Goal: Task Accomplishment & Management: Manage account settings

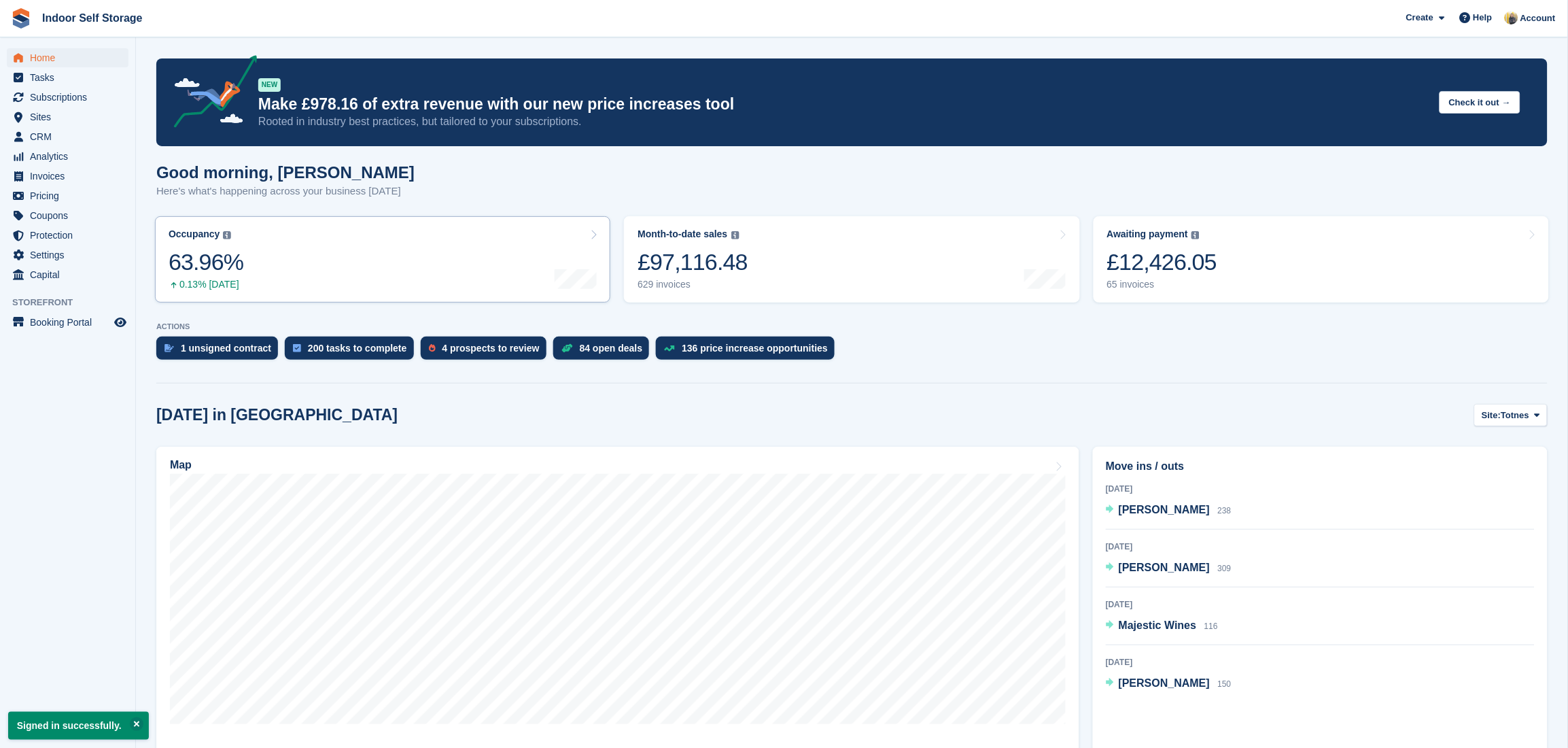
click at [294, 277] on link "Occupancy The percentage of all currently allocated units in terms of area. Inc…" at bounding box center [383, 259] width 455 height 86
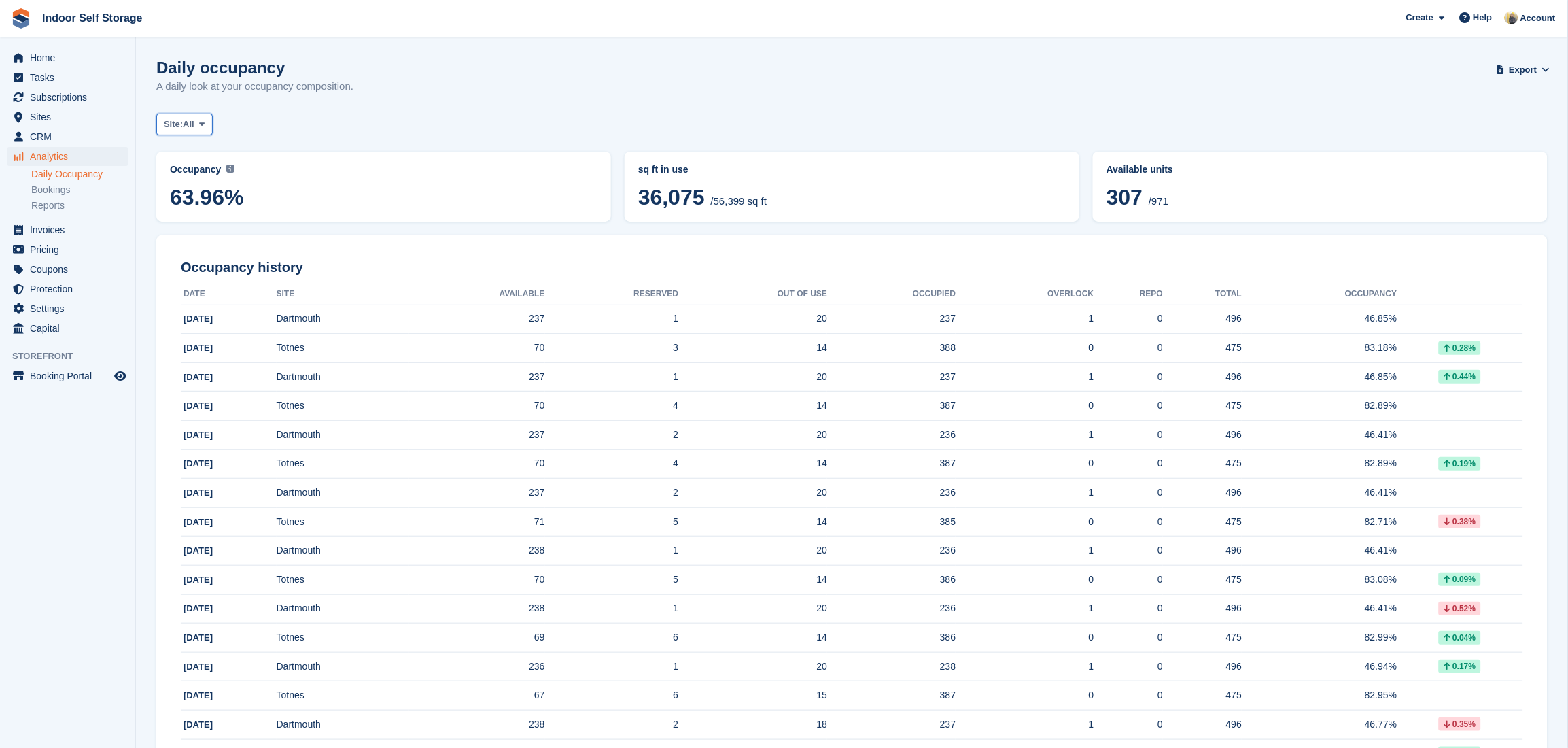
click at [195, 127] on span "All" at bounding box center [189, 124] width 12 height 13
click at [199, 175] on link "Totnes" at bounding box center [222, 180] width 118 height 24
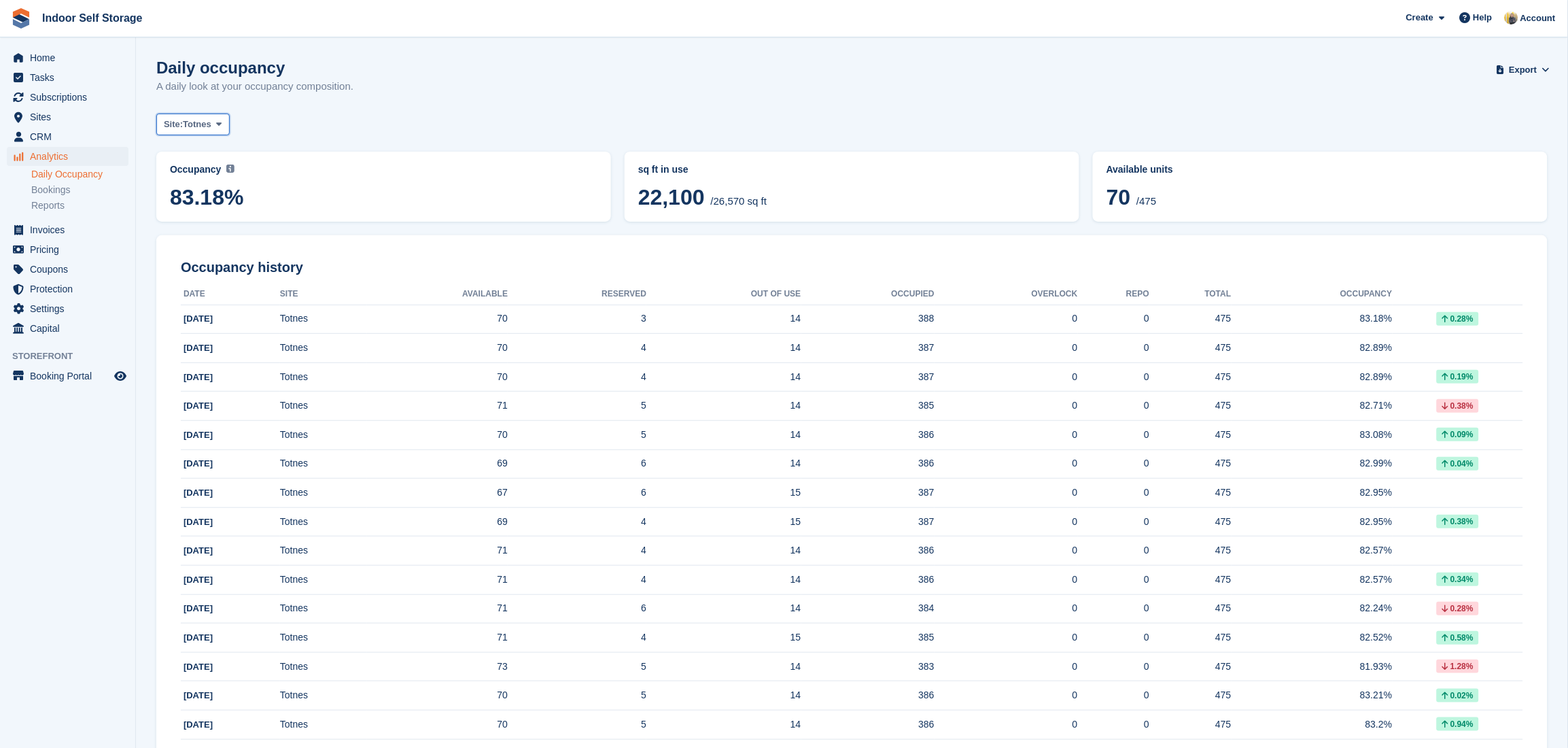
click at [212, 131] on button "Site: Totnes" at bounding box center [192, 125] width 73 height 23
click at [207, 207] on link "Dartmouth" at bounding box center [222, 205] width 118 height 24
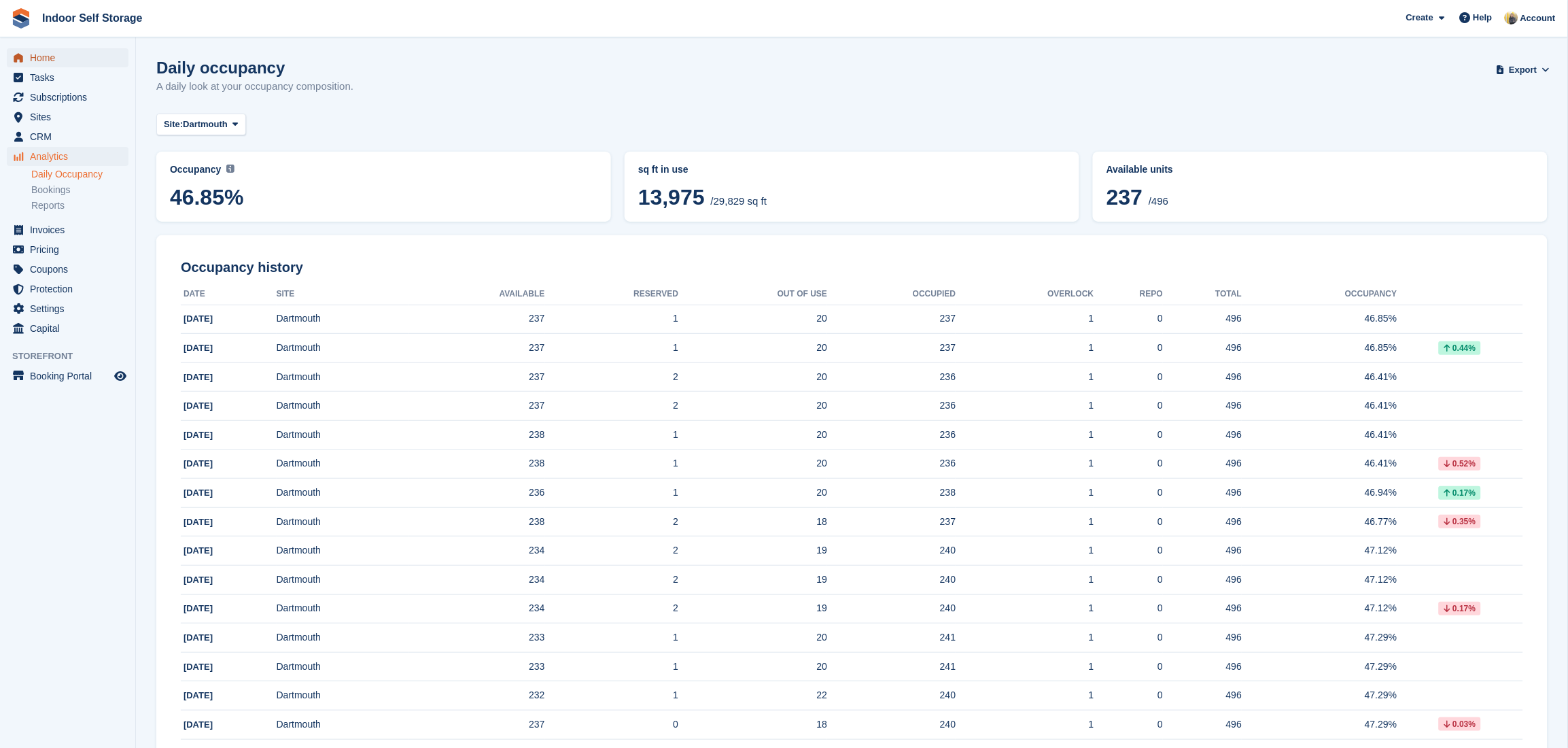
click at [62, 55] on span "Home" at bounding box center [70, 57] width 82 height 19
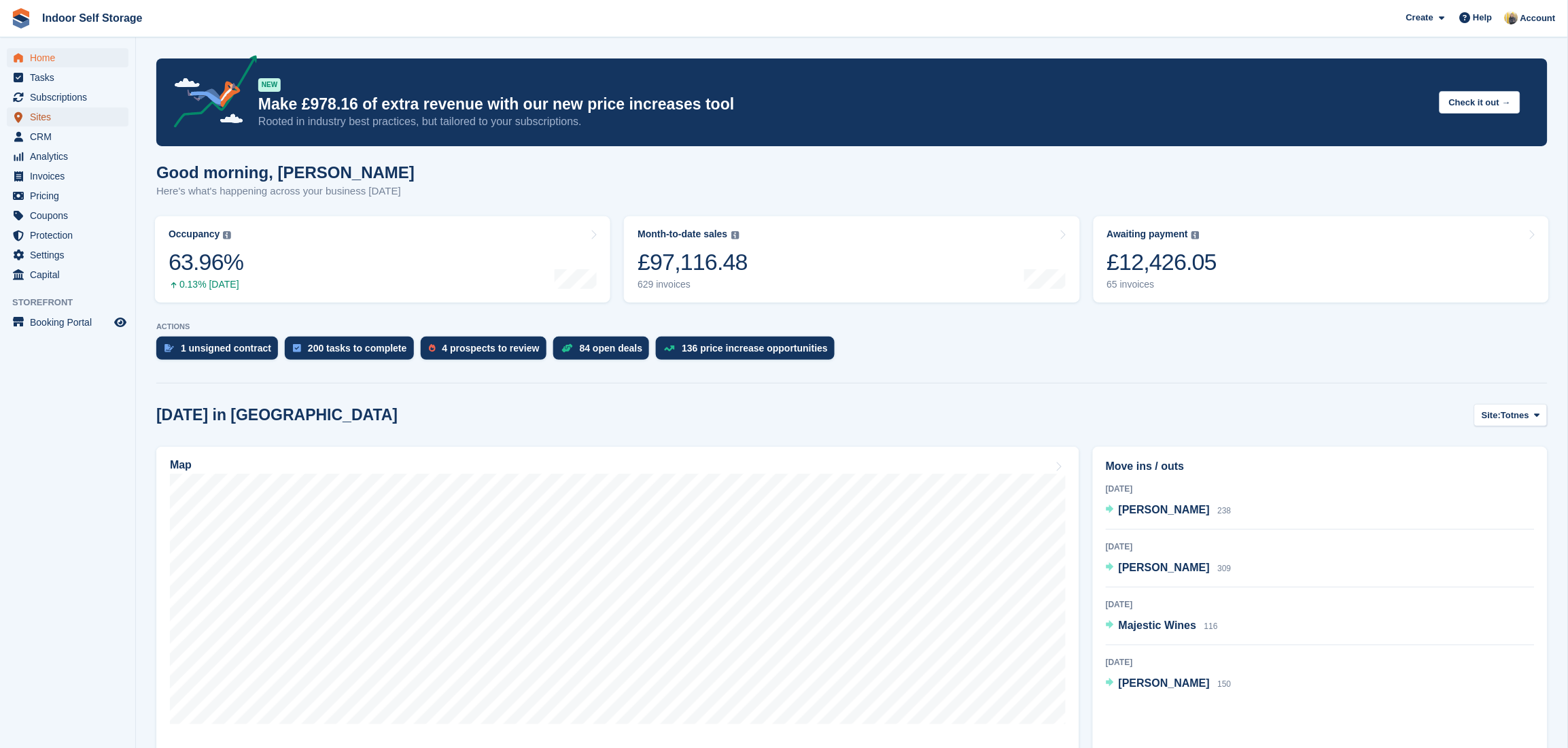
click at [44, 116] on span "Sites" at bounding box center [70, 116] width 82 height 19
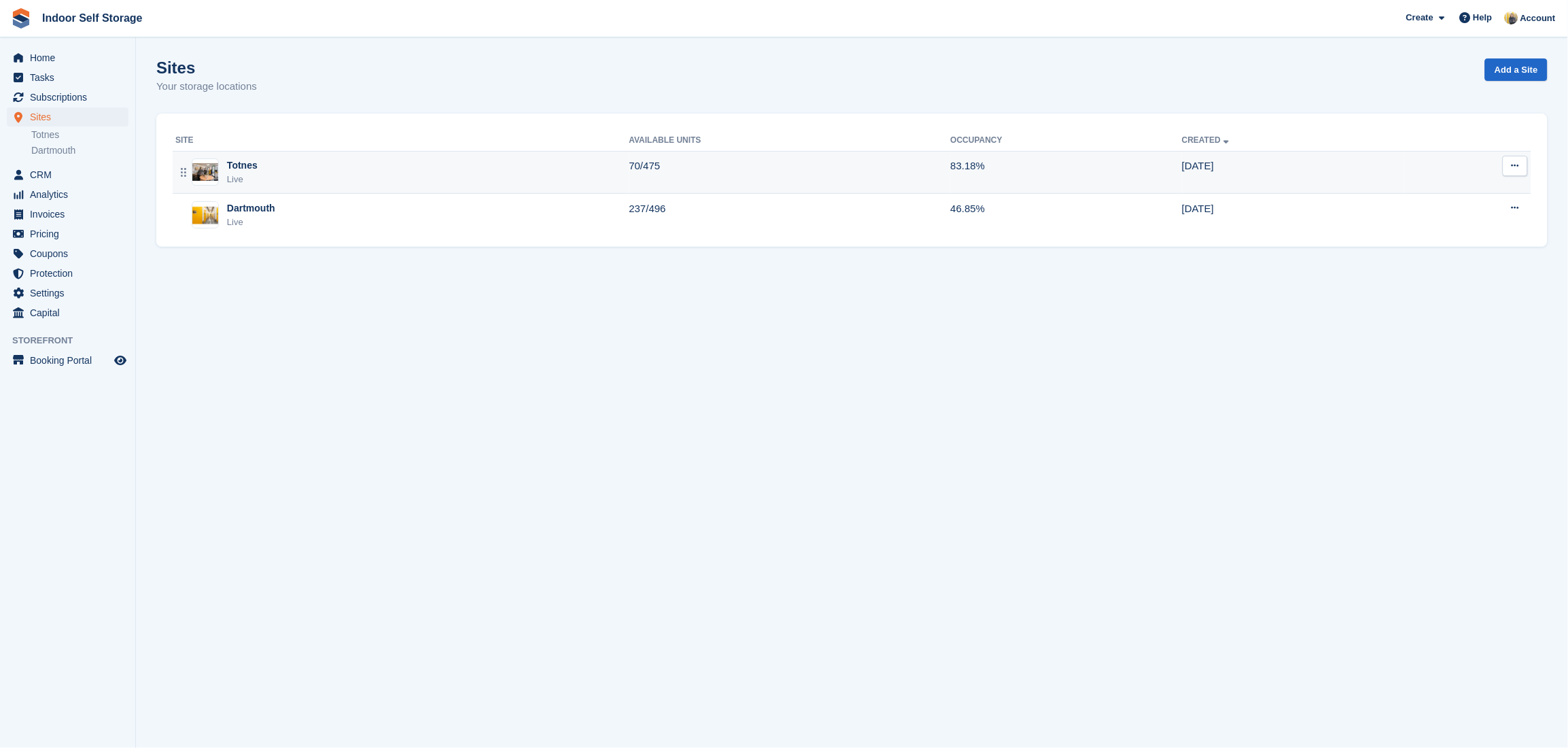
click at [305, 173] on div "Totnes Live" at bounding box center [402, 172] width 454 height 28
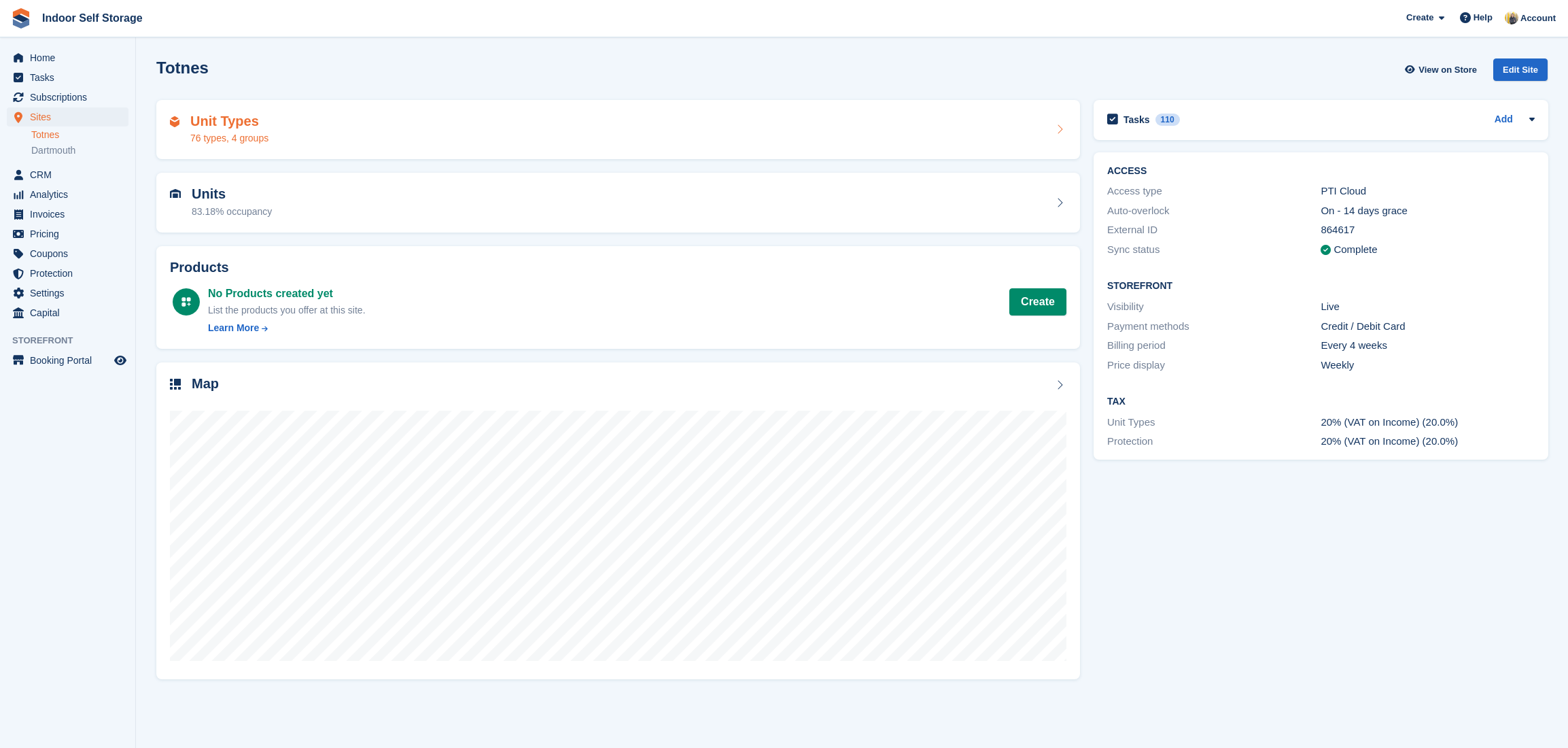
click at [407, 135] on div "Unit Types 76 types, 4 groups" at bounding box center [618, 130] width 897 height 33
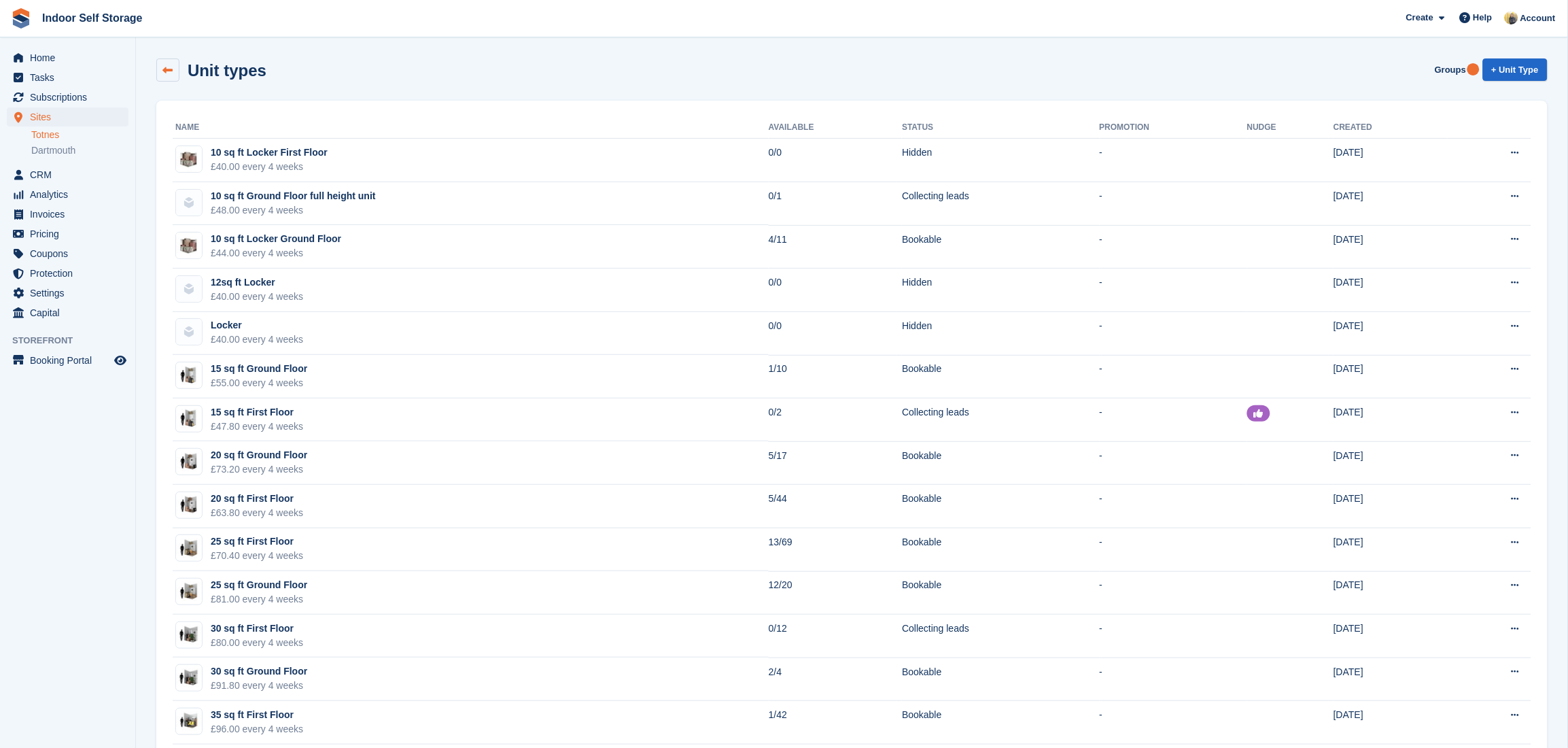
click at [168, 68] on icon at bounding box center [168, 70] width 10 height 10
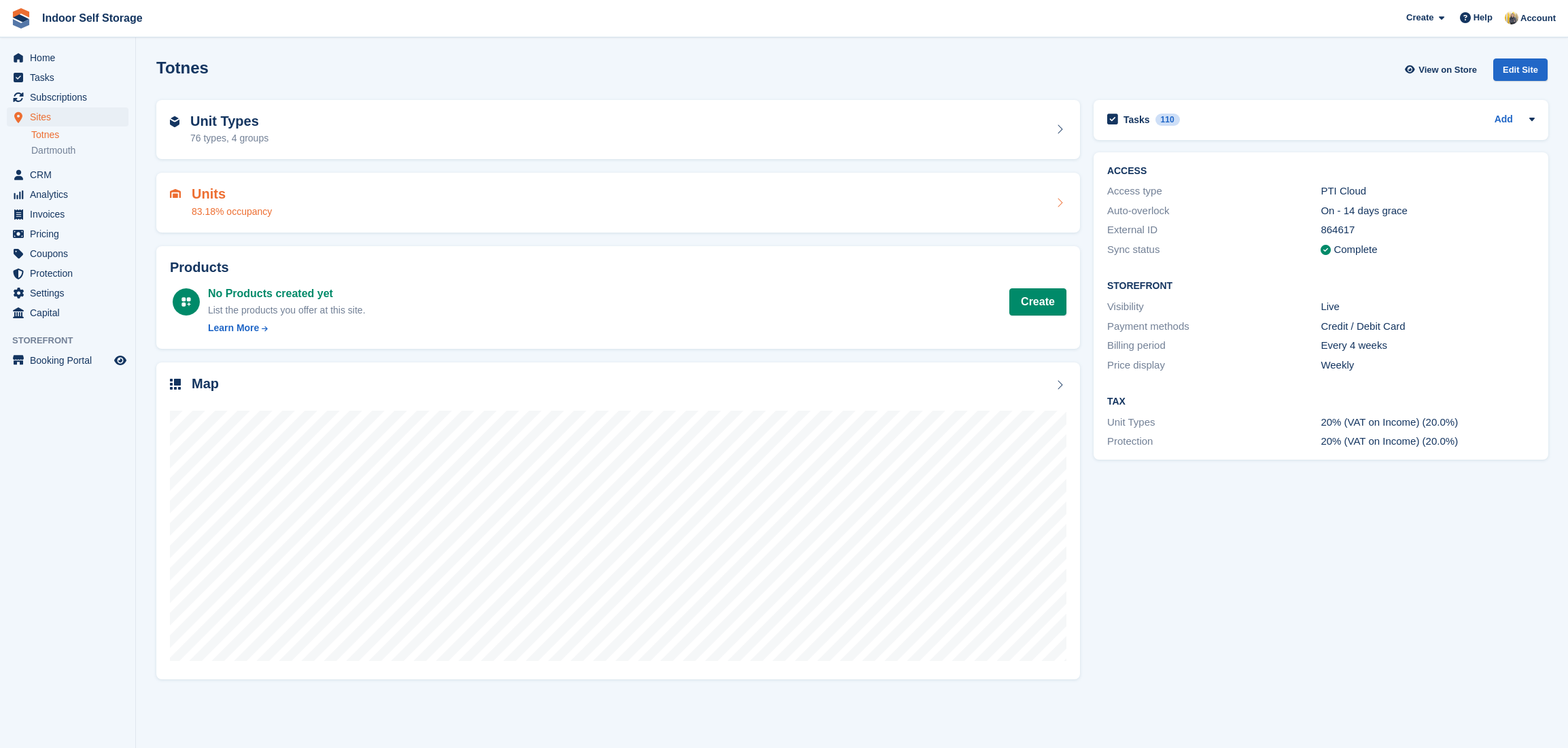
click at [263, 201] on h2 "Units" at bounding box center [231, 194] width 80 height 16
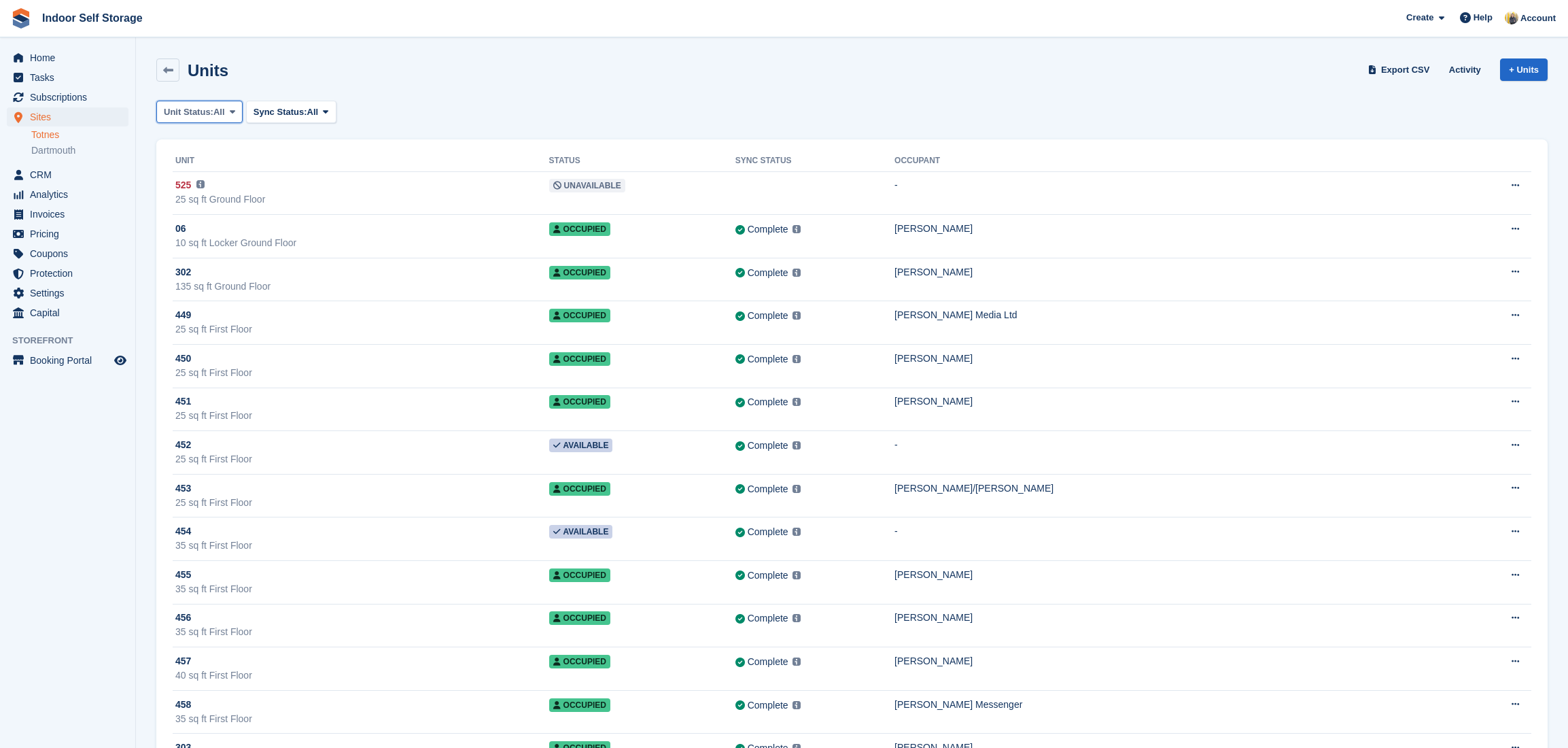
click at [226, 112] on button "Unit Status: All" at bounding box center [199, 111] width 86 height 23
click at [197, 166] on link "Available" at bounding box center [222, 168] width 118 height 24
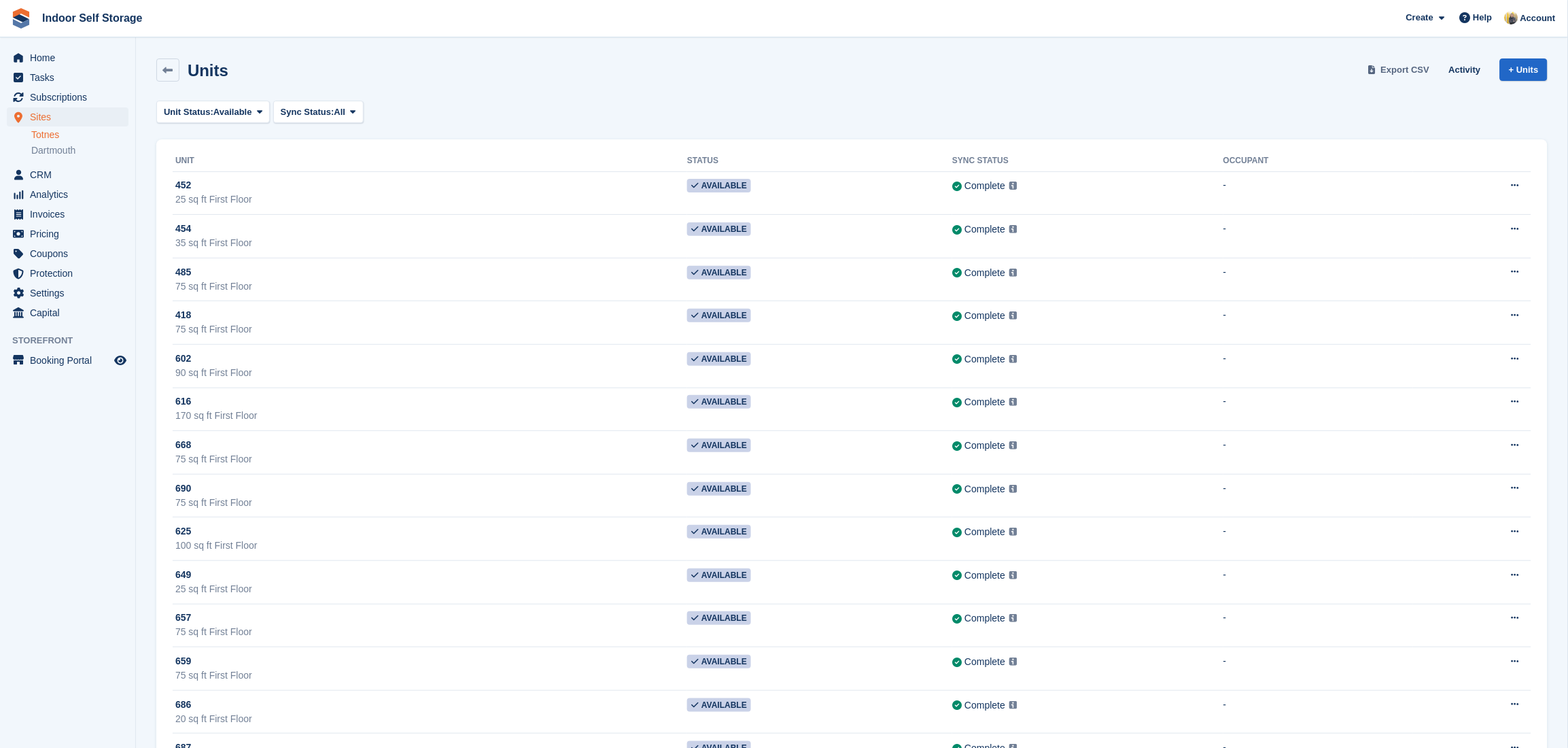
click at [1404, 67] on span "Export CSV" at bounding box center [1406, 70] width 49 height 13
click at [230, 110] on span "Available" at bounding box center [233, 112] width 39 height 13
click at [173, 68] on link at bounding box center [167, 69] width 23 height 23
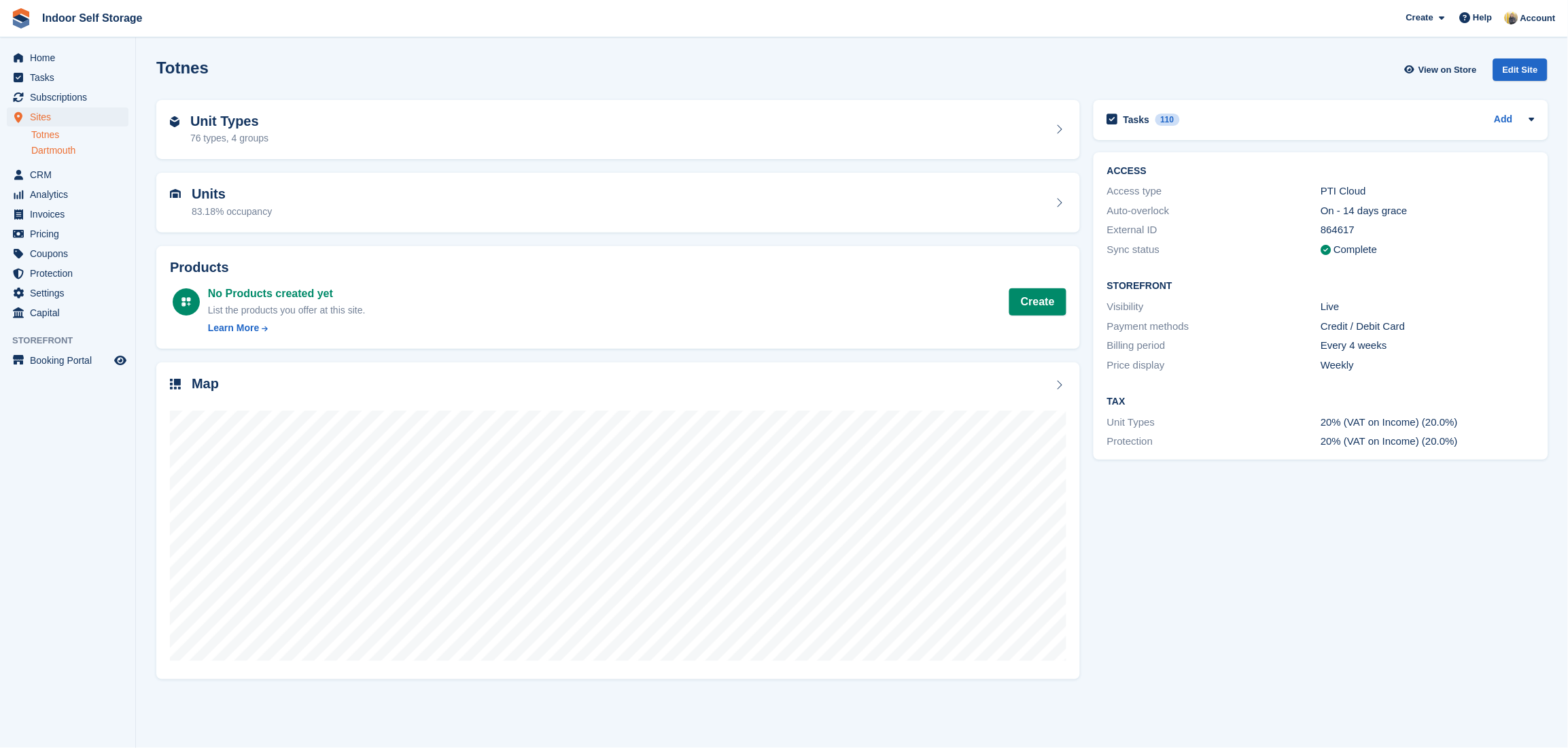
click at [68, 153] on link "Dartmouth" at bounding box center [79, 150] width 97 height 13
click at [74, 153] on link "Dartmouth" at bounding box center [79, 150] width 97 height 13
click at [293, 208] on div "Units 46.85% occupancy" at bounding box center [618, 202] width 897 height 33
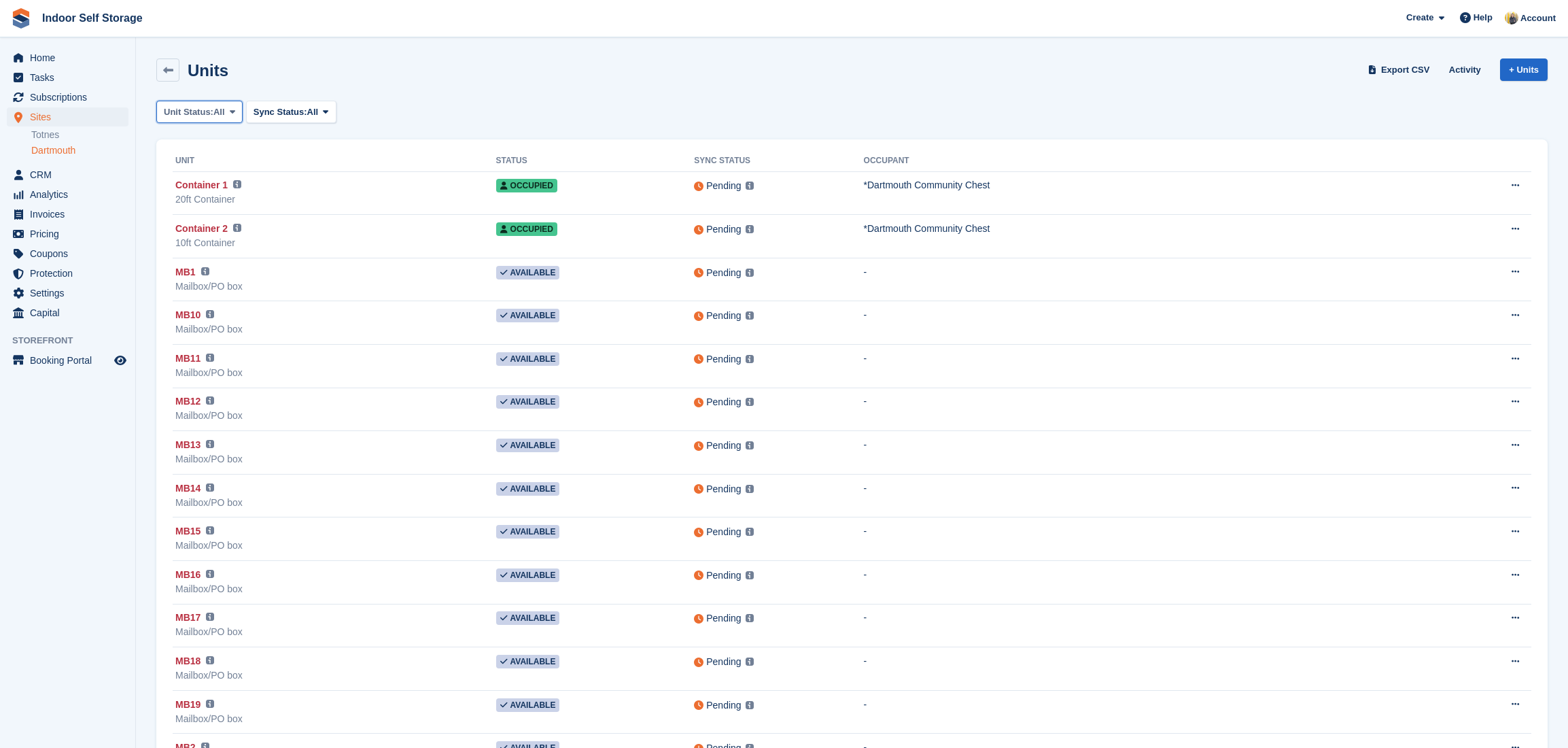
click at [227, 115] on span at bounding box center [232, 111] width 11 height 11
click at [200, 166] on link "Available" at bounding box center [222, 168] width 118 height 24
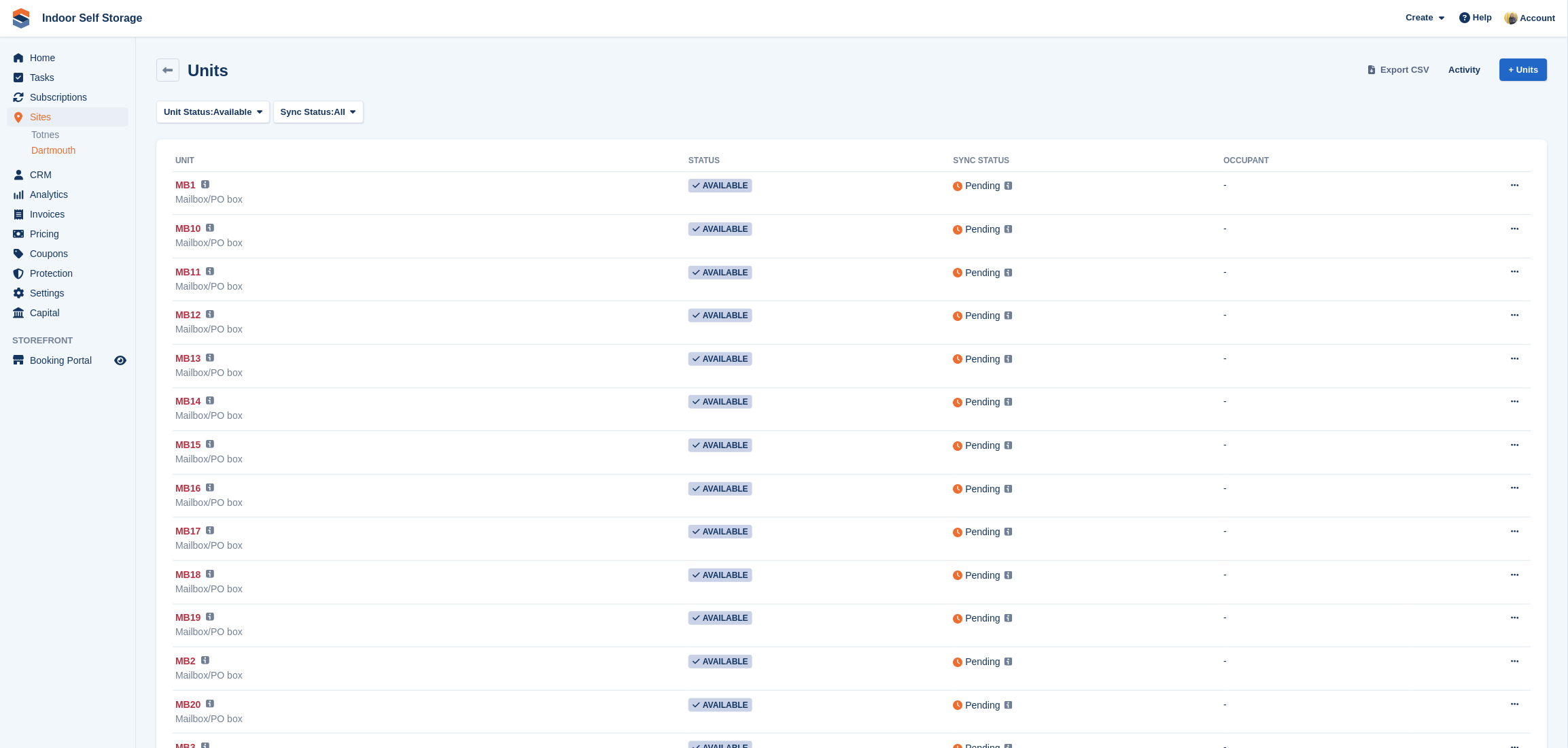
click at [1419, 75] on span "Export CSV" at bounding box center [1406, 70] width 49 height 13
click at [65, 58] on span "Home" at bounding box center [70, 57] width 82 height 19
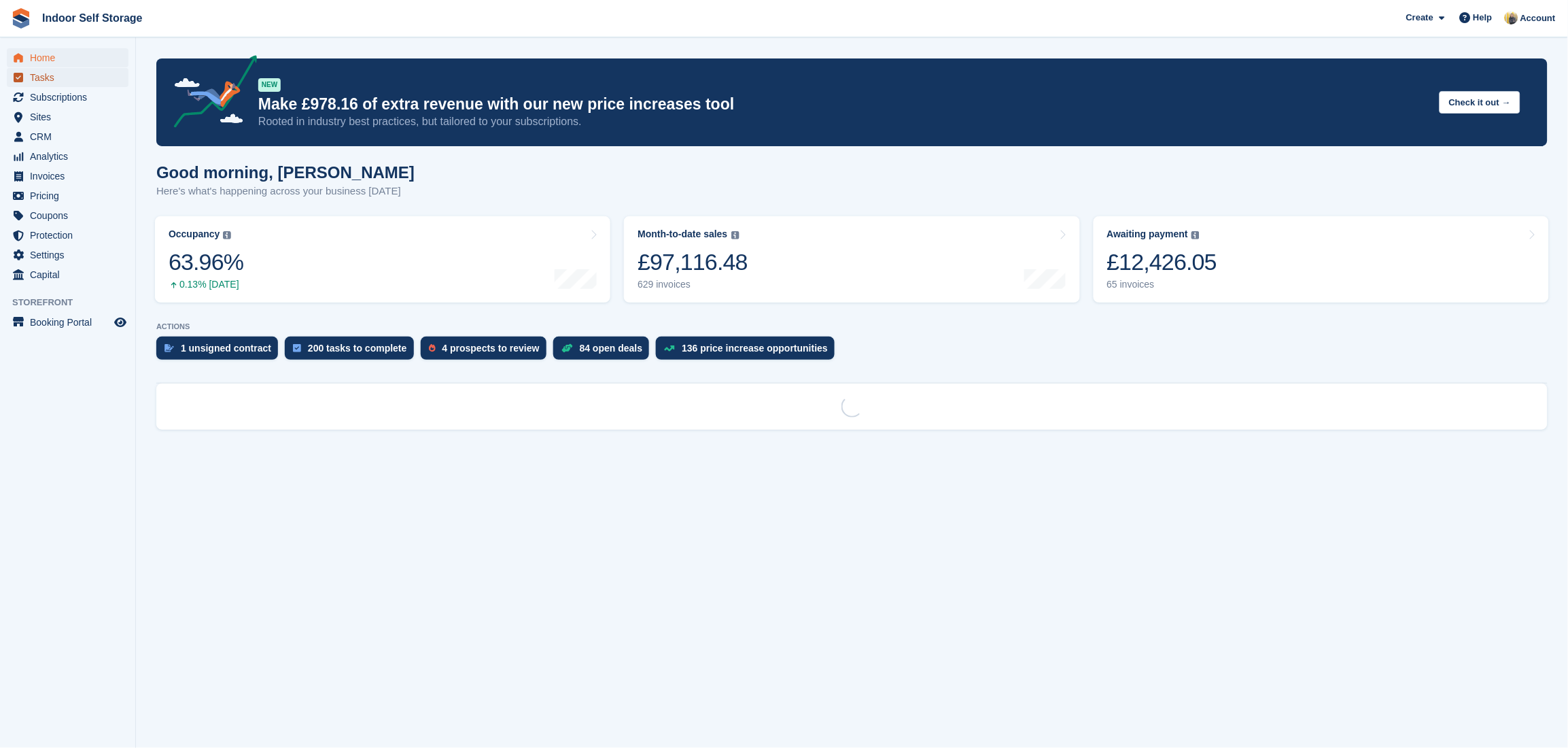
click at [44, 80] on span "Tasks" at bounding box center [70, 78] width 82 height 19
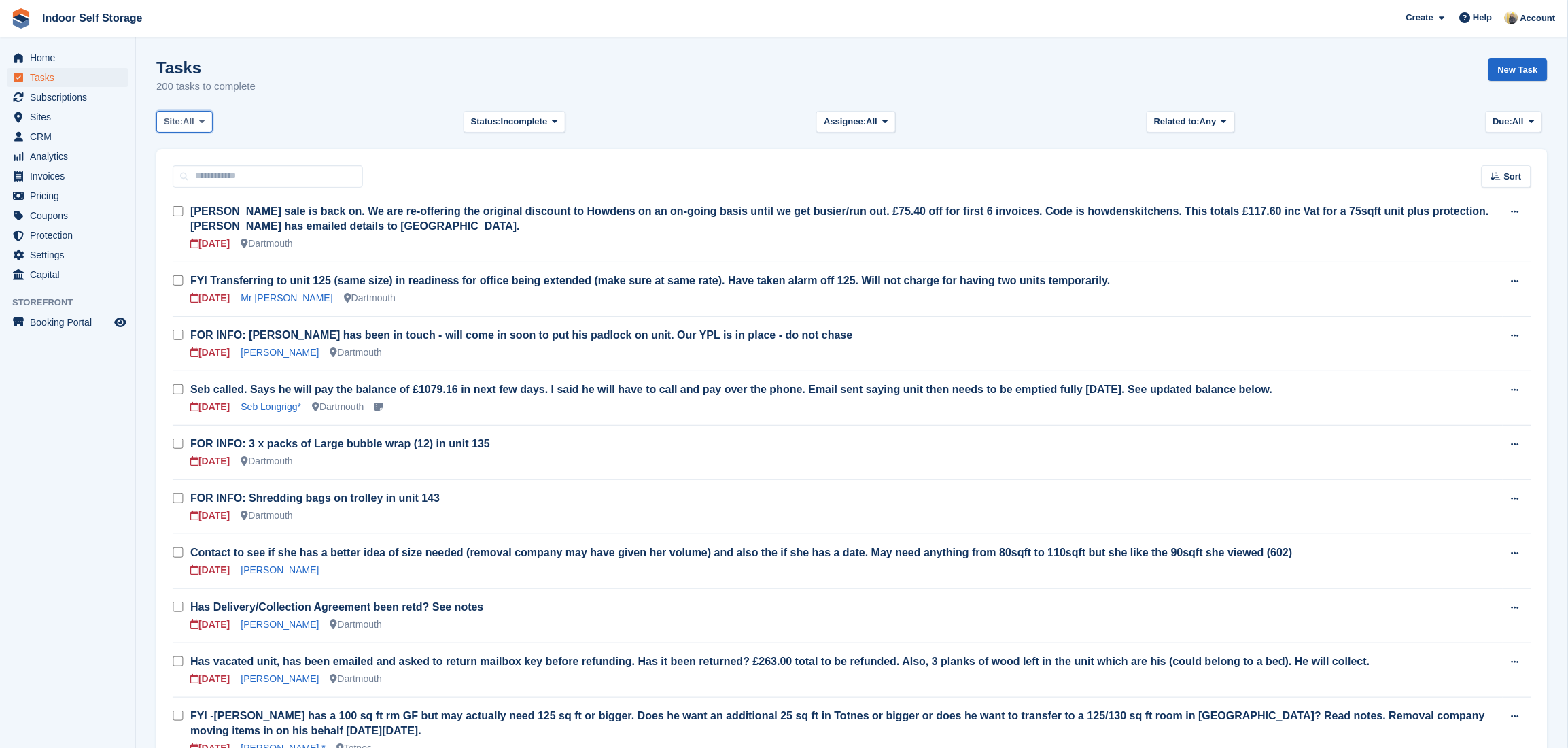
click at [192, 121] on span "All" at bounding box center [189, 121] width 12 height 13
click at [384, 130] on div "Site: All All Totnes Dartmouth None Status: Incomplete All Complete Incomplete …" at bounding box center [852, 121] width 1392 height 23
click at [199, 121] on span at bounding box center [202, 121] width 11 height 11
click at [192, 180] on link "Totnes" at bounding box center [222, 178] width 118 height 24
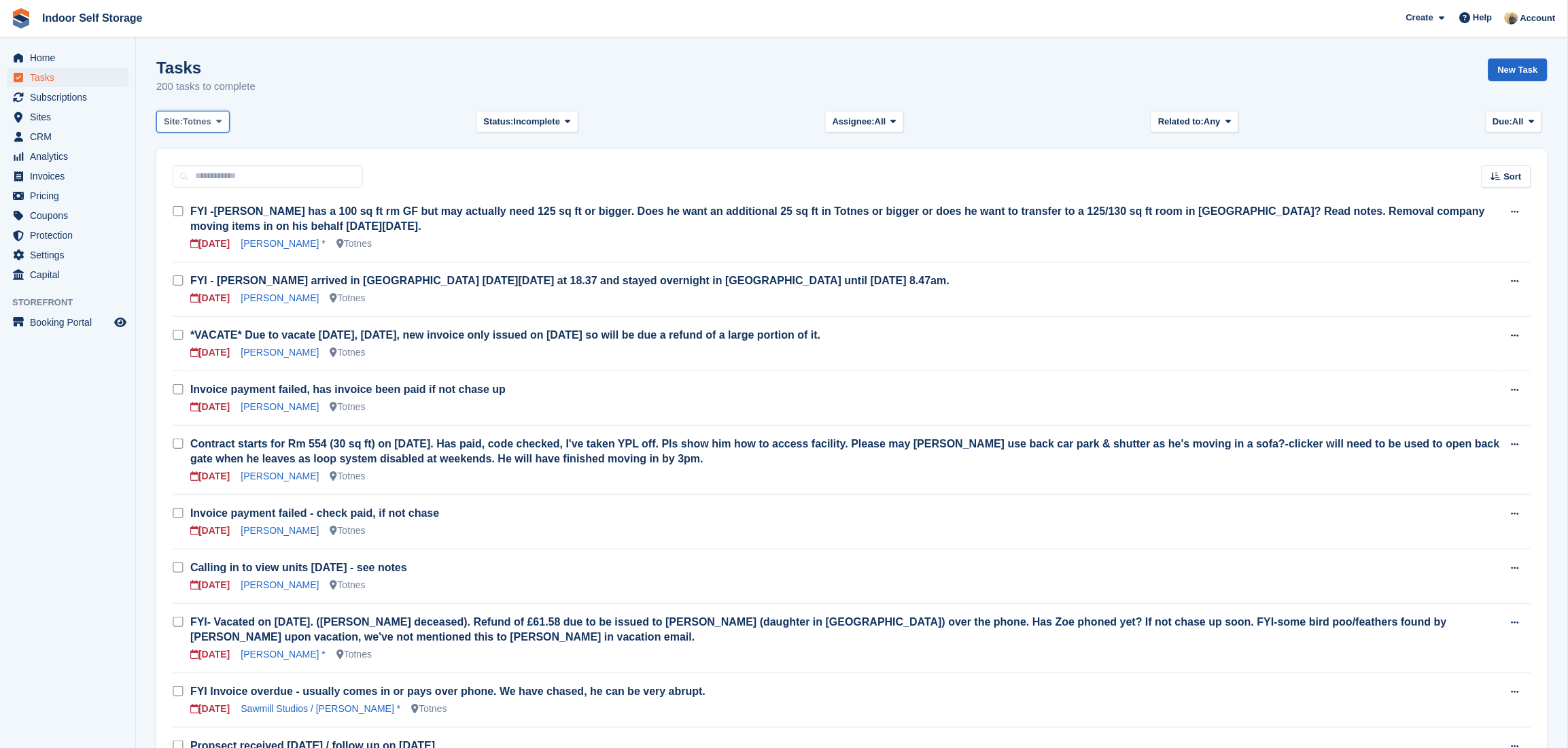
click at [216, 126] on icon at bounding box center [218, 121] width 5 height 8
click at [197, 153] on link "All" at bounding box center [222, 153] width 118 height 24
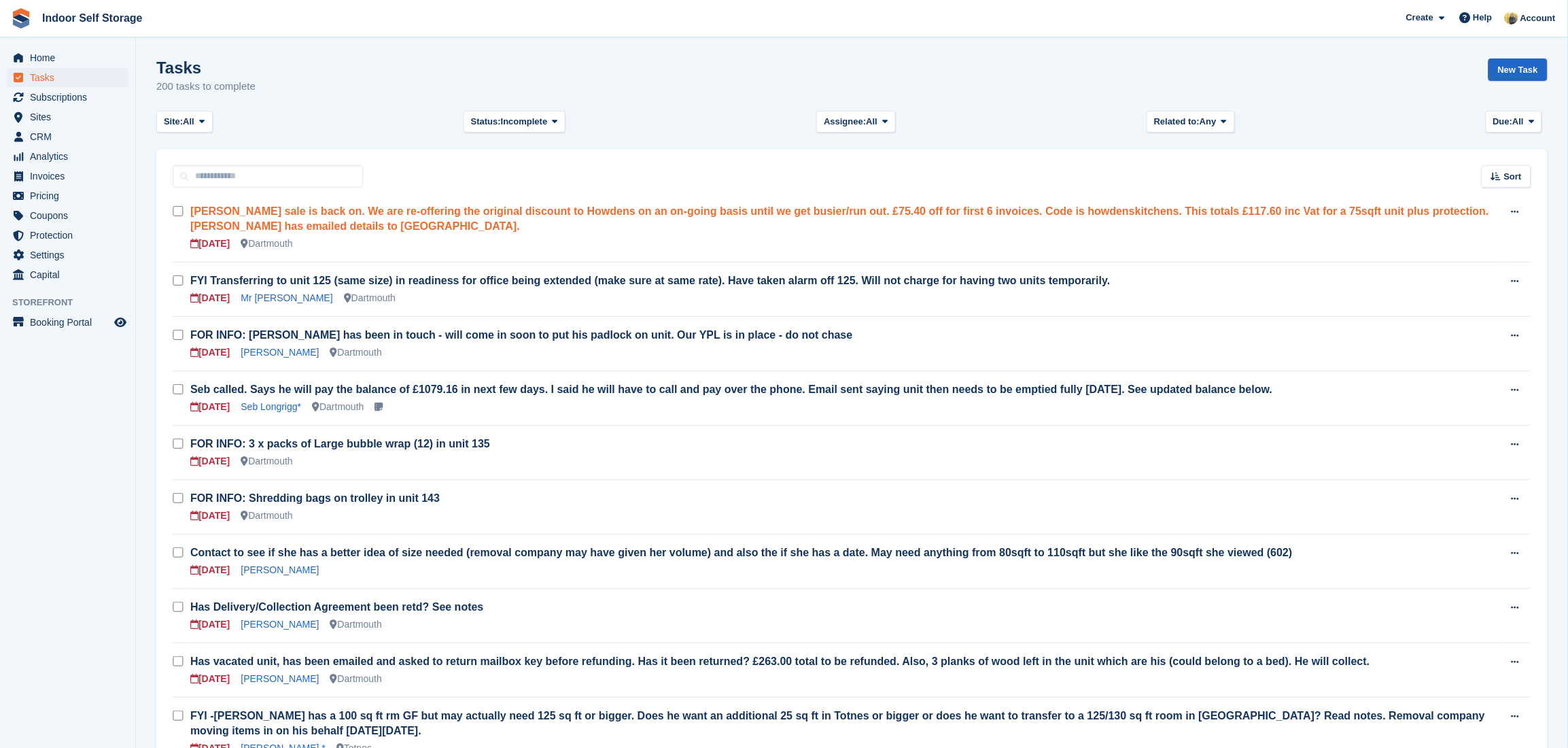
click at [324, 207] on link "Howden's sale is back on. We are re-offering the original discount to Howdens o…" at bounding box center [840, 218] width 1299 height 26
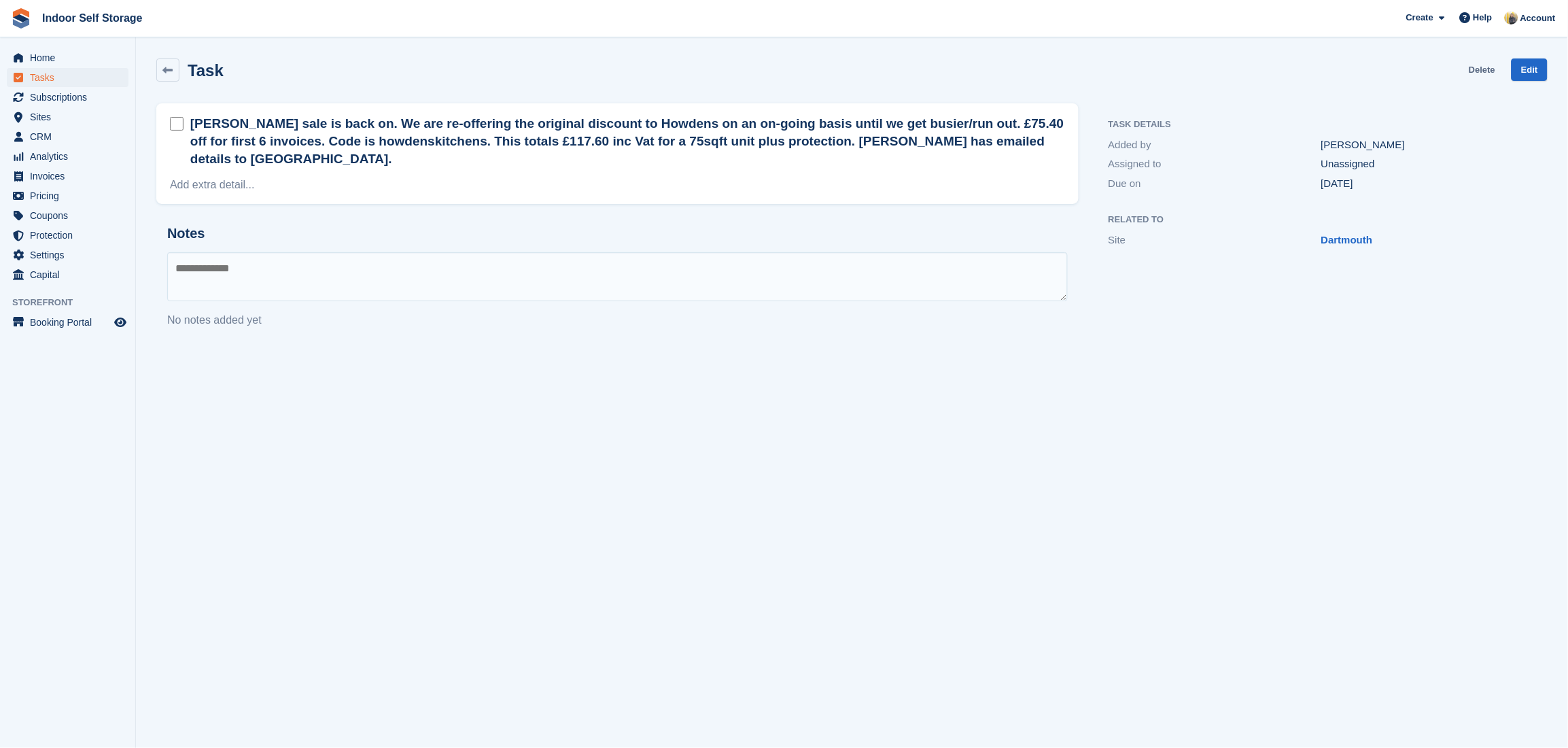
click at [1475, 71] on link "Delete" at bounding box center [1482, 69] width 26 height 23
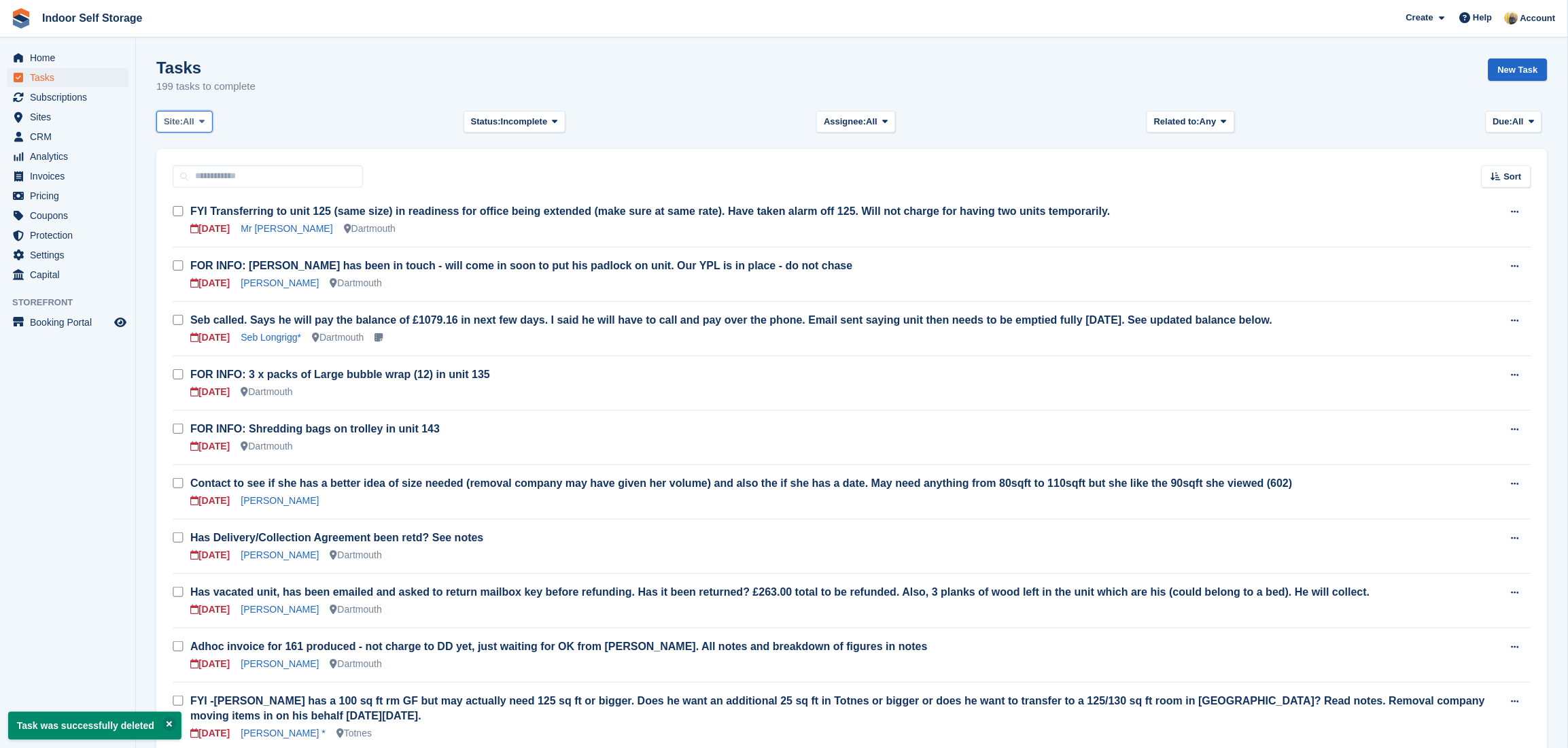
click at [191, 123] on span "All" at bounding box center [189, 121] width 12 height 13
click at [196, 178] on link "Totnes" at bounding box center [222, 178] width 118 height 24
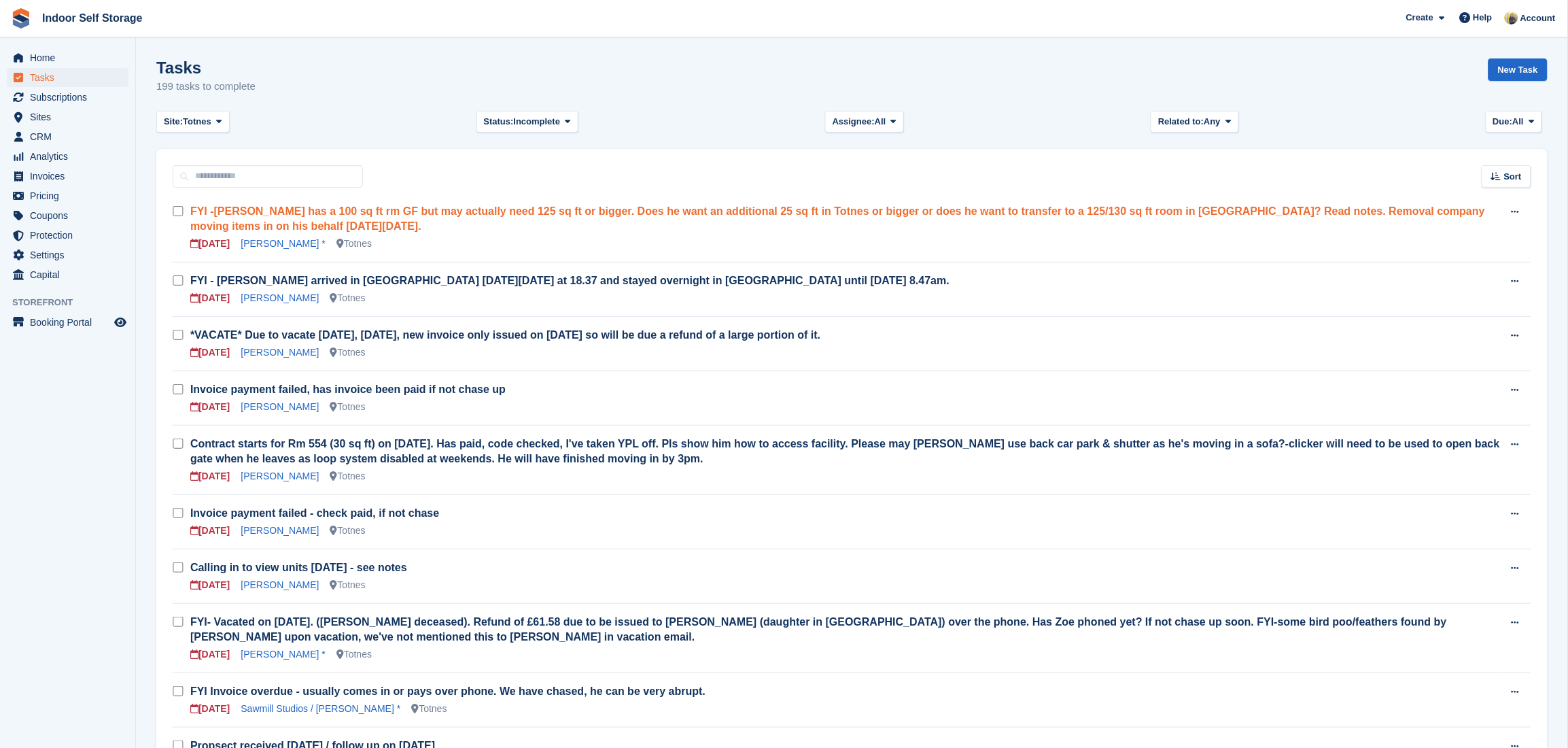
click at [224, 218] on link "FYI -Jeff has a 100 sq ft rm GF but may actually need 125 sq ft or bigger. Does…" at bounding box center [838, 218] width 1295 height 26
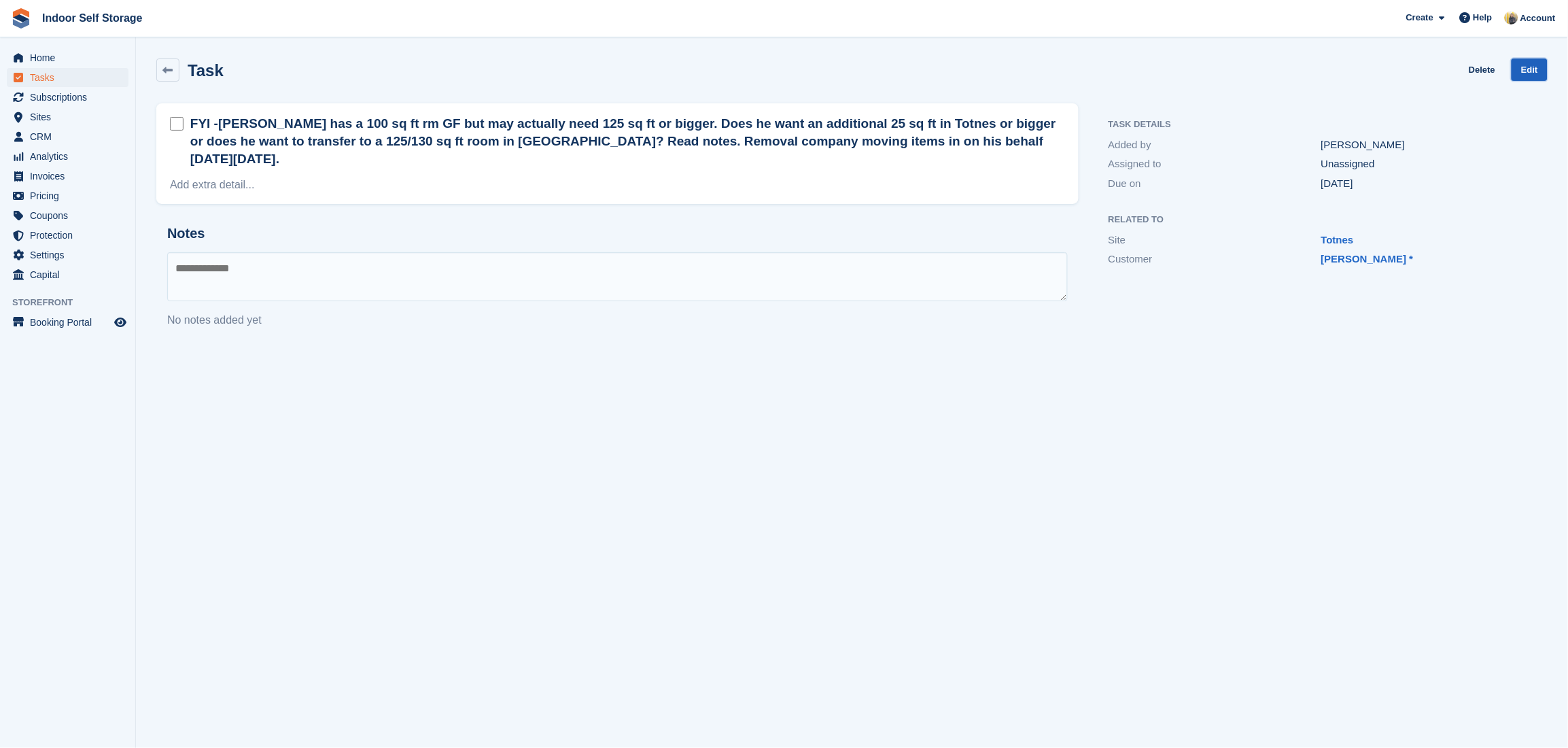
click at [1526, 67] on link "Edit" at bounding box center [1530, 69] width 36 height 23
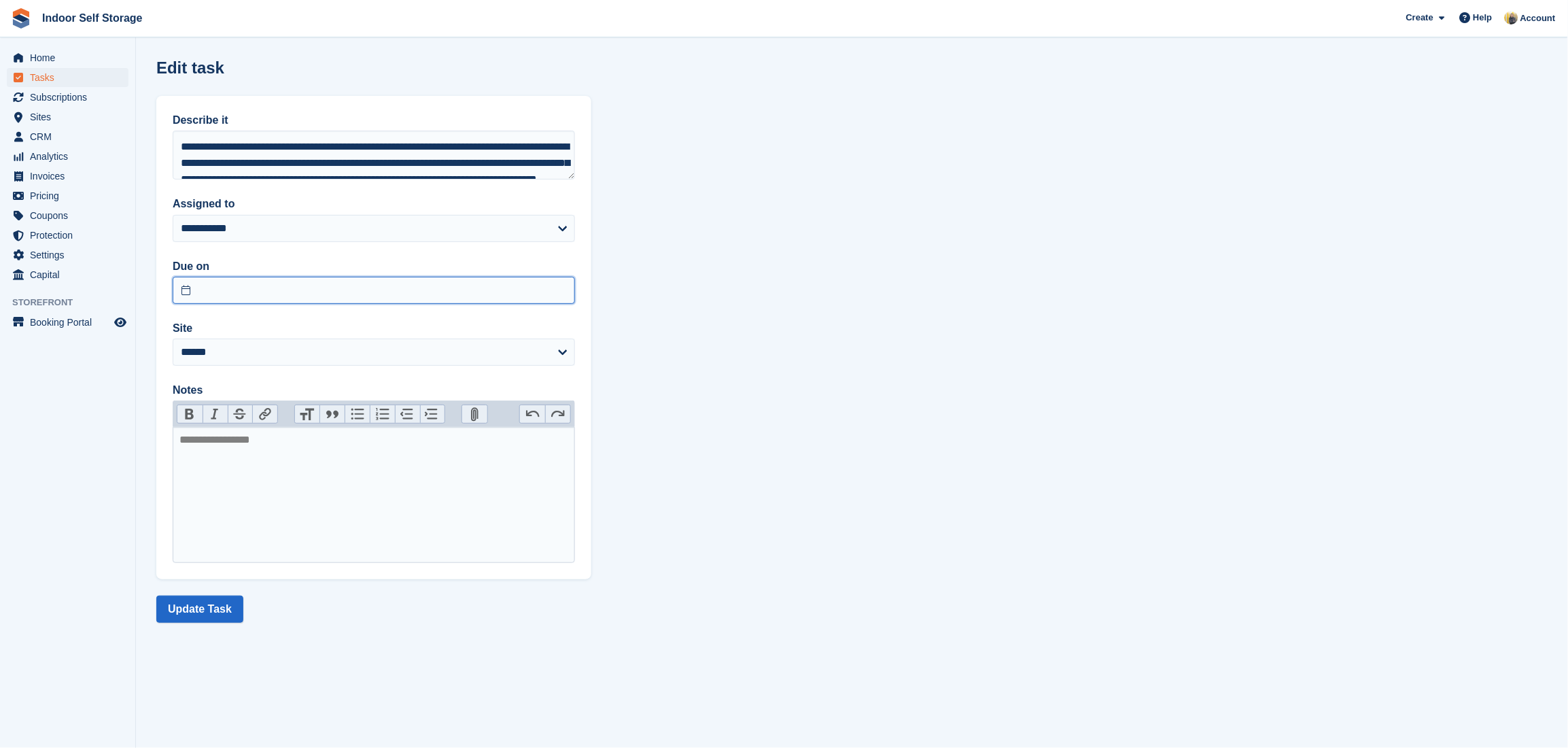
click at [296, 287] on input "text" at bounding box center [374, 290] width 402 height 27
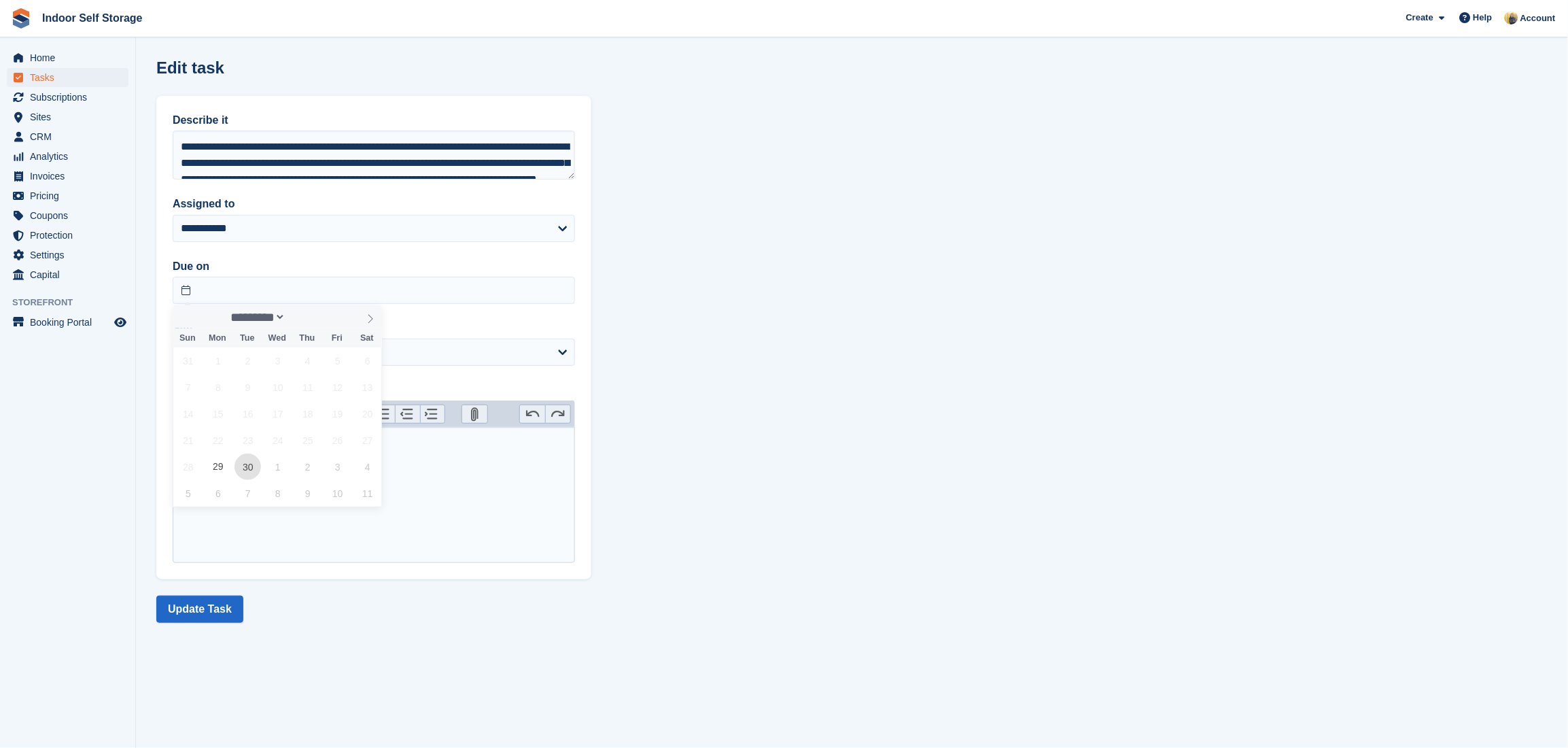
click at [245, 465] on span "30" at bounding box center [247, 466] width 26 height 26
type input "**********"
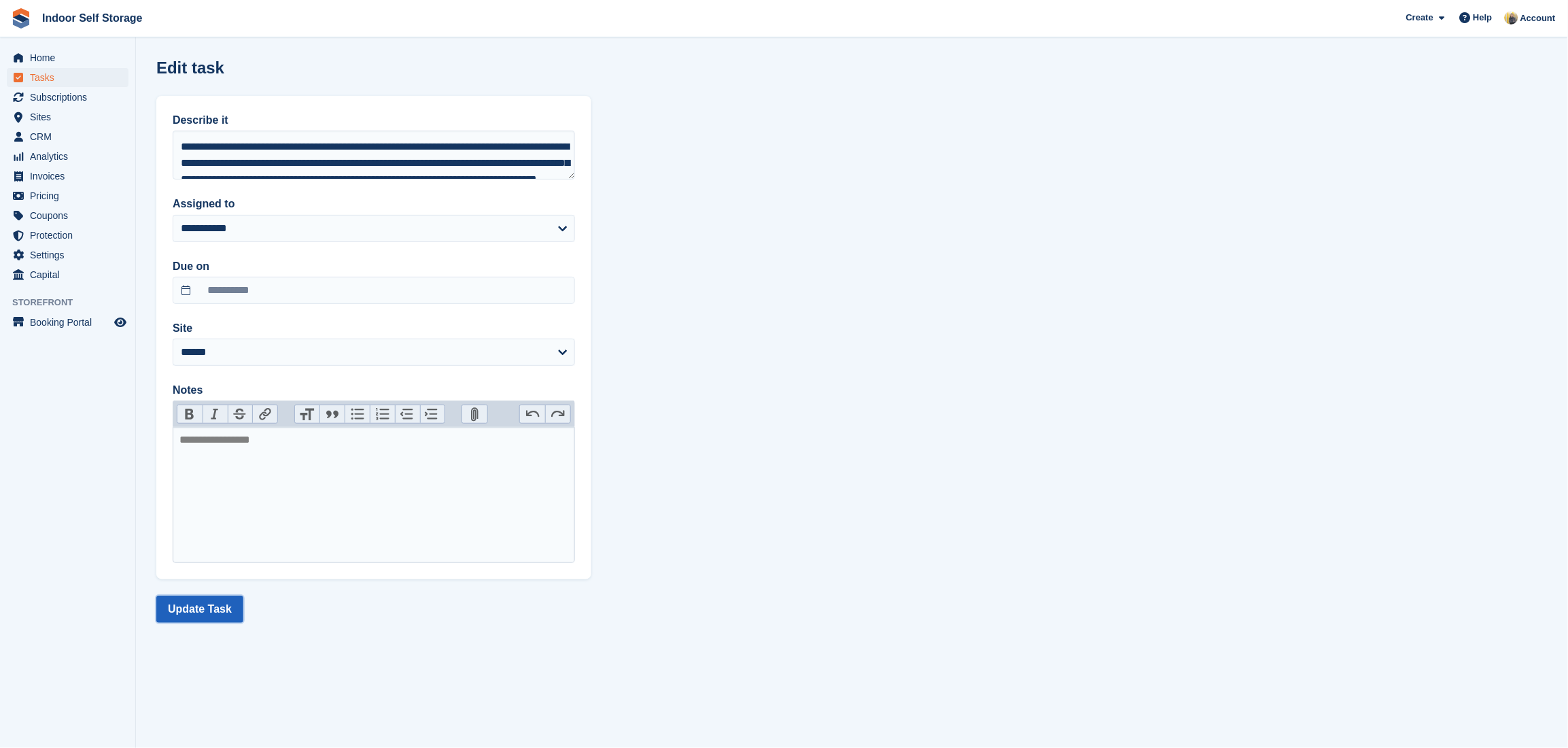
click at [197, 612] on button "Update Task" at bounding box center [199, 609] width 87 height 27
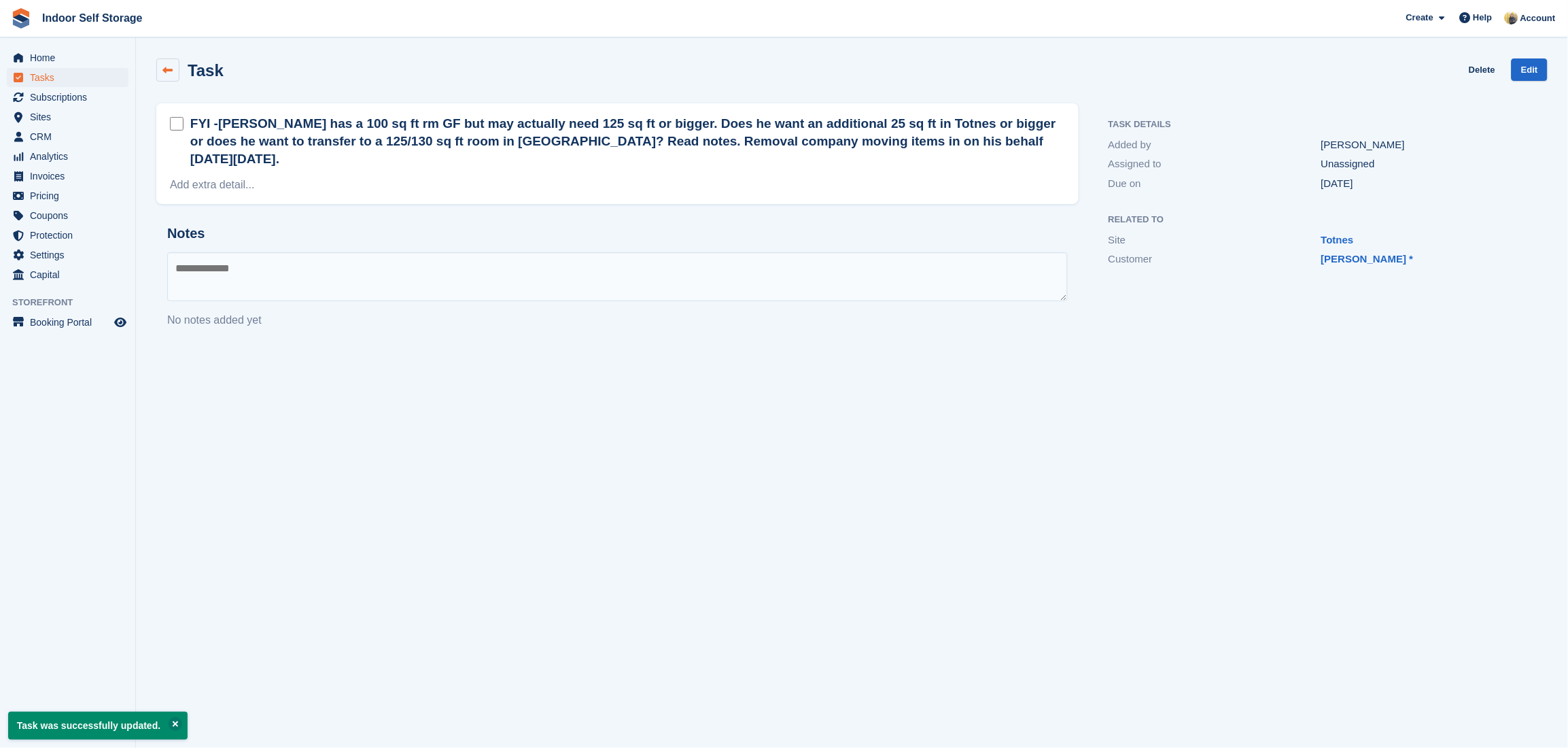
click at [168, 72] on icon at bounding box center [168, 70] width 10 height 10
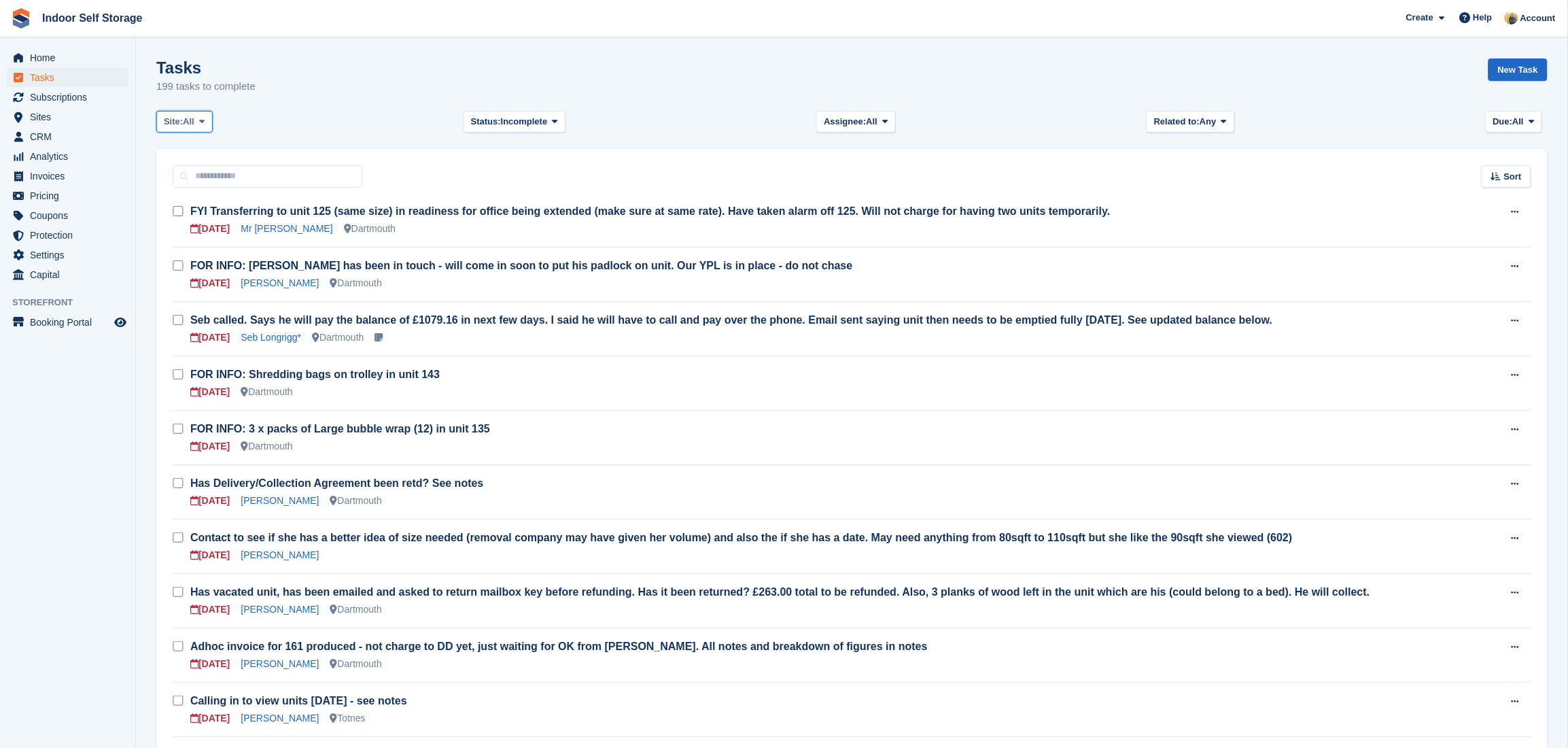
click at [195, 122] on span "All" at bounding box center [189, 121] width 12 height 13
click at [198, 180] on link "Totnes" at bounding box center [222, 178] width 118 height 24
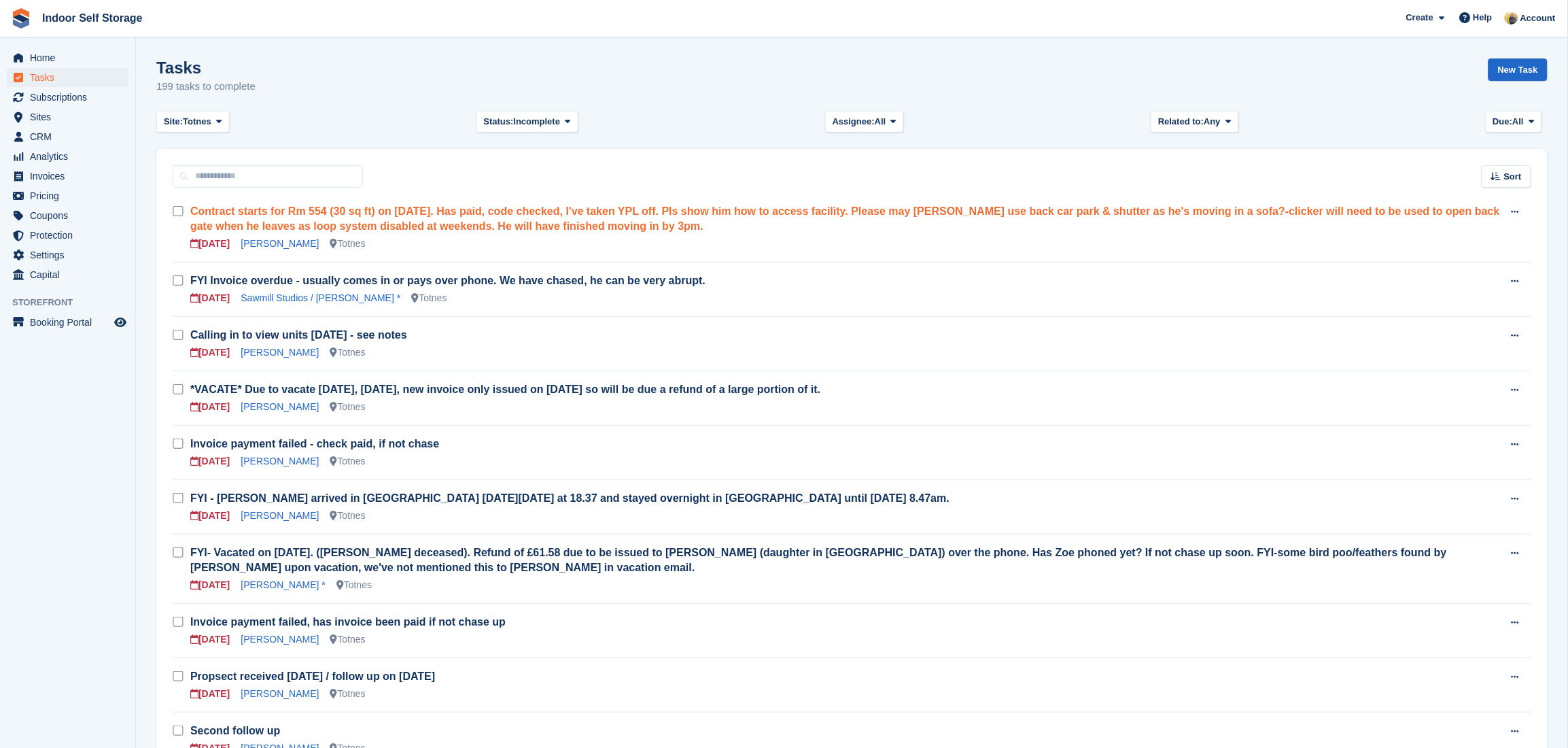
click at [335, 219] on link "Contract starts for Rm 554 (30 sq ft) on 27.9.25. Has paid, code checked, I've …" at bounding box center [845, 218] width 1310 height 26
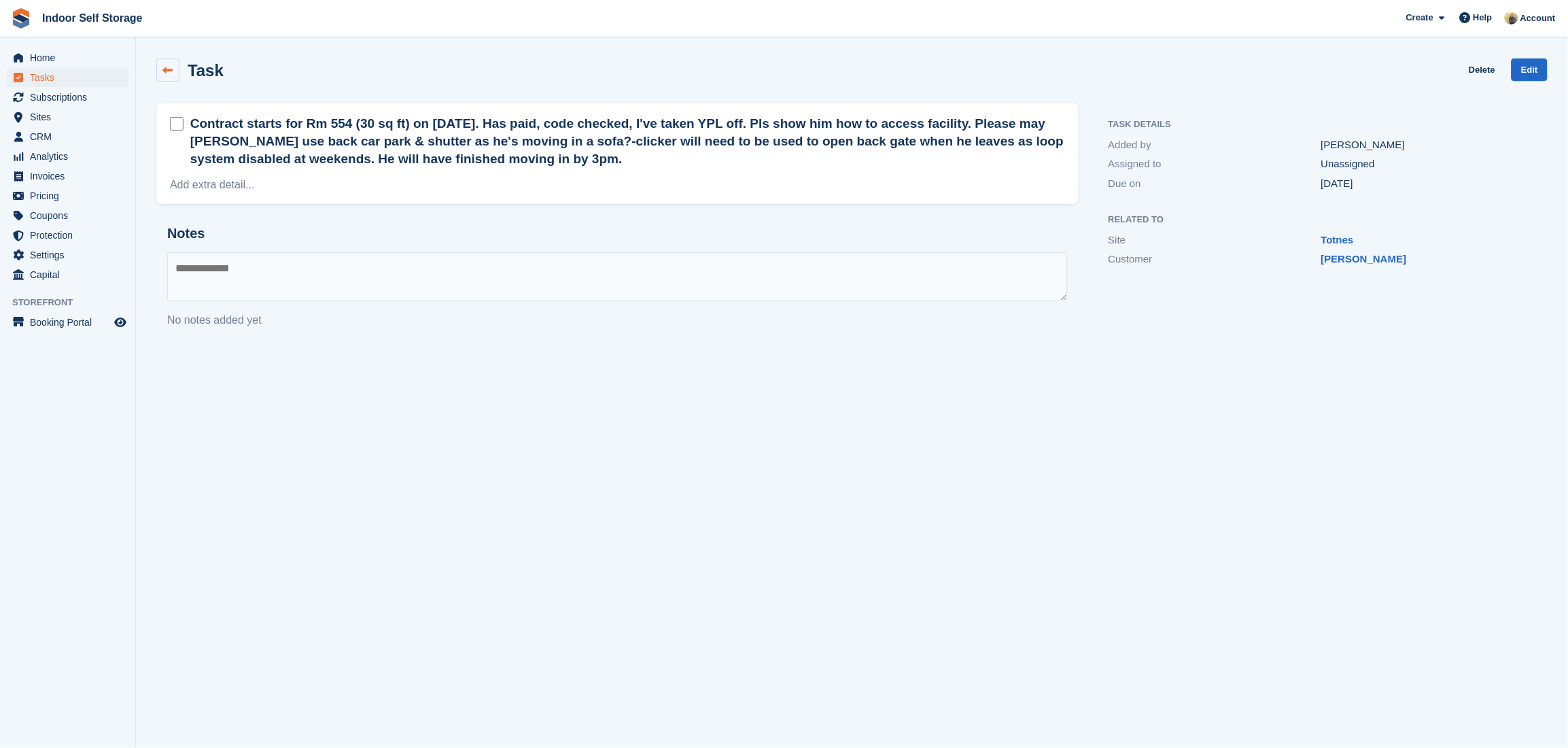
click at [168, 72] on icon at bounding box center [168, 70] width 10 height 10
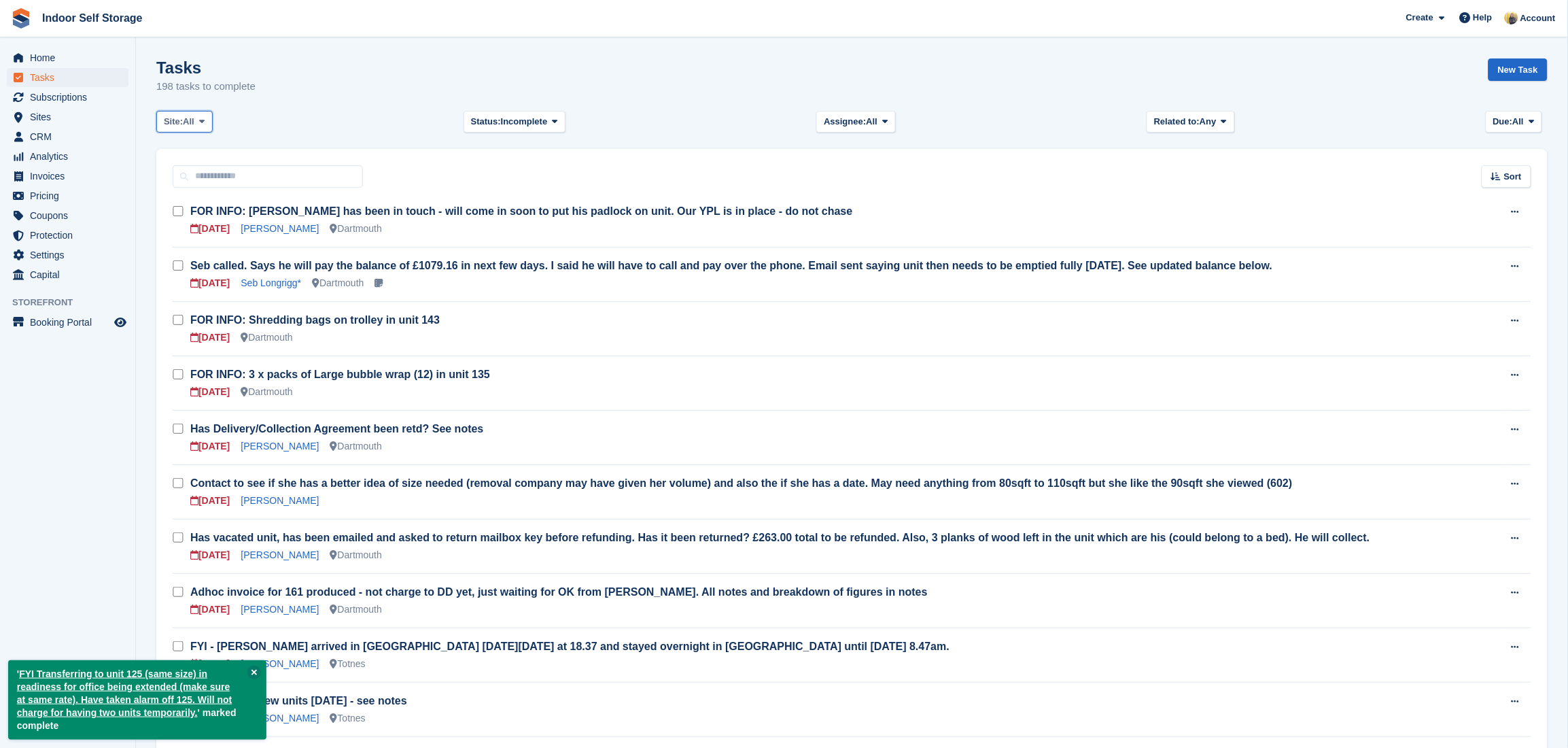
click at [189, 116] on span "All" at bounding box center [189, 121] width 12 height 13
click at [195, 180] on link "Totnes" at bounding box center [222, 178] width 118 height 24
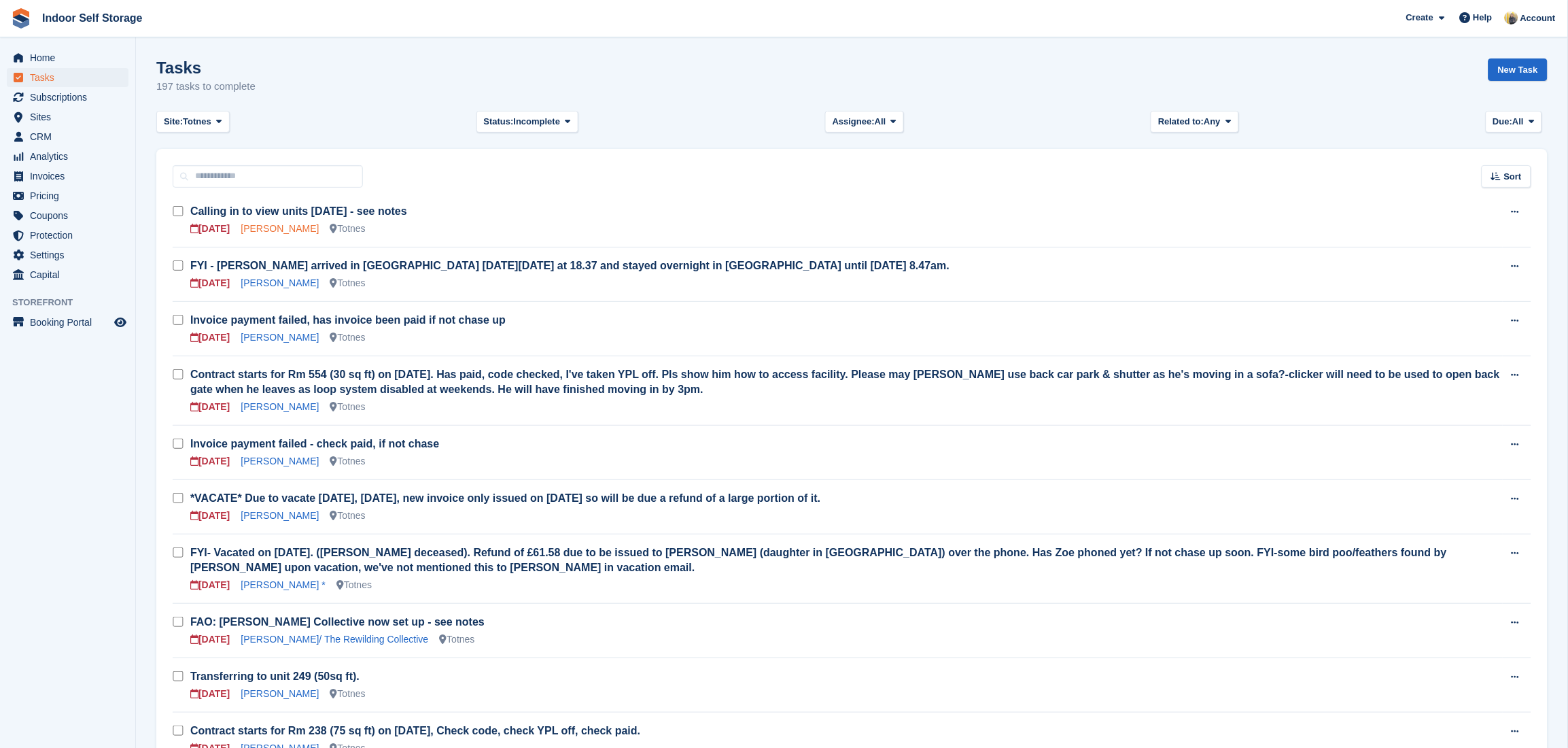
click at [282, 223] on link "elissa Emery" at bounding box center [279, 228] width 78 height 11
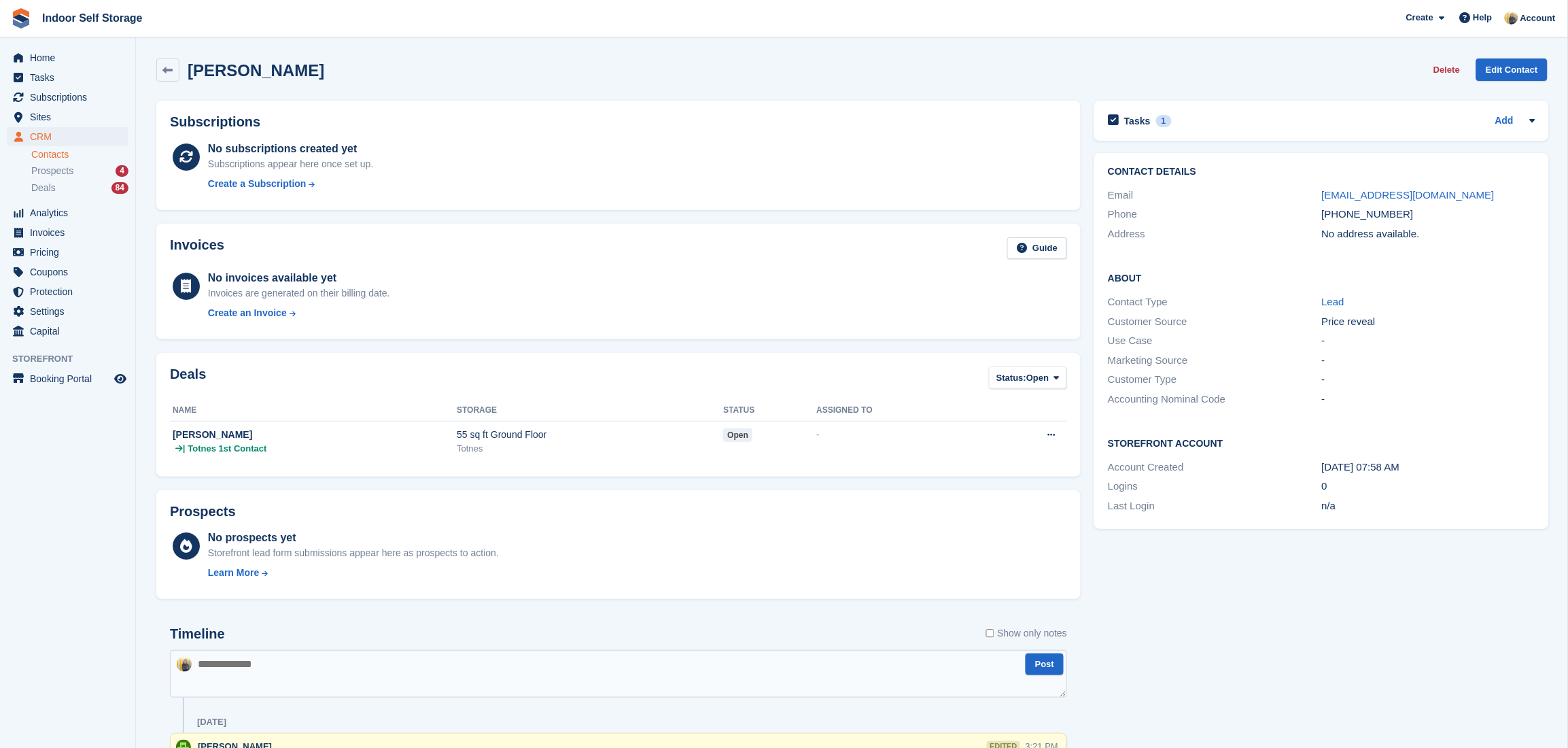
click at [1376, 104] on div "Tasks 1 Add Calling in to view units on Sat - see notes 27 Sep" at bounding box center [1322, 121] width 455 height 40
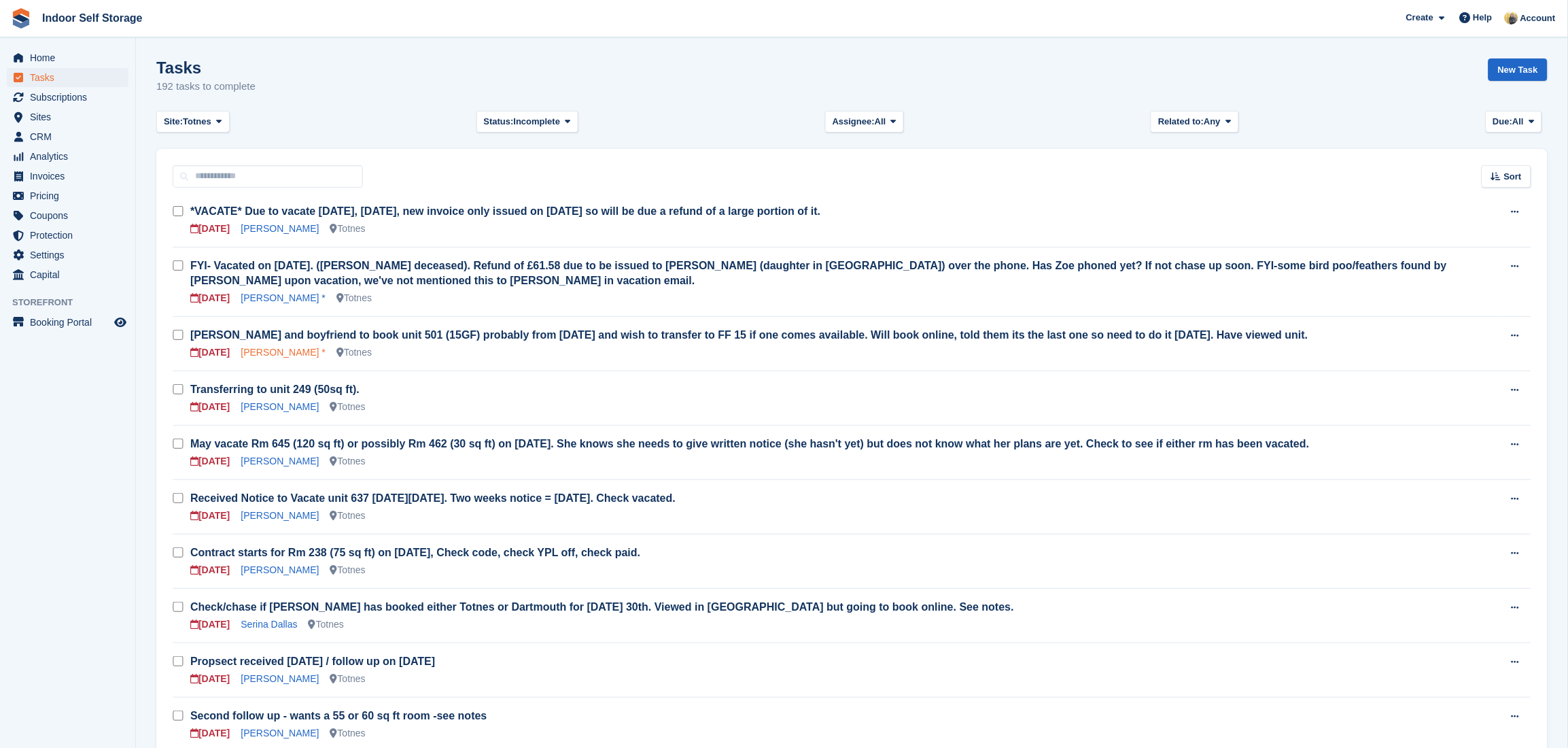
click at [277, 352] on link "gemma morgan *" at bounding box center [283, 352] width 84 height 11
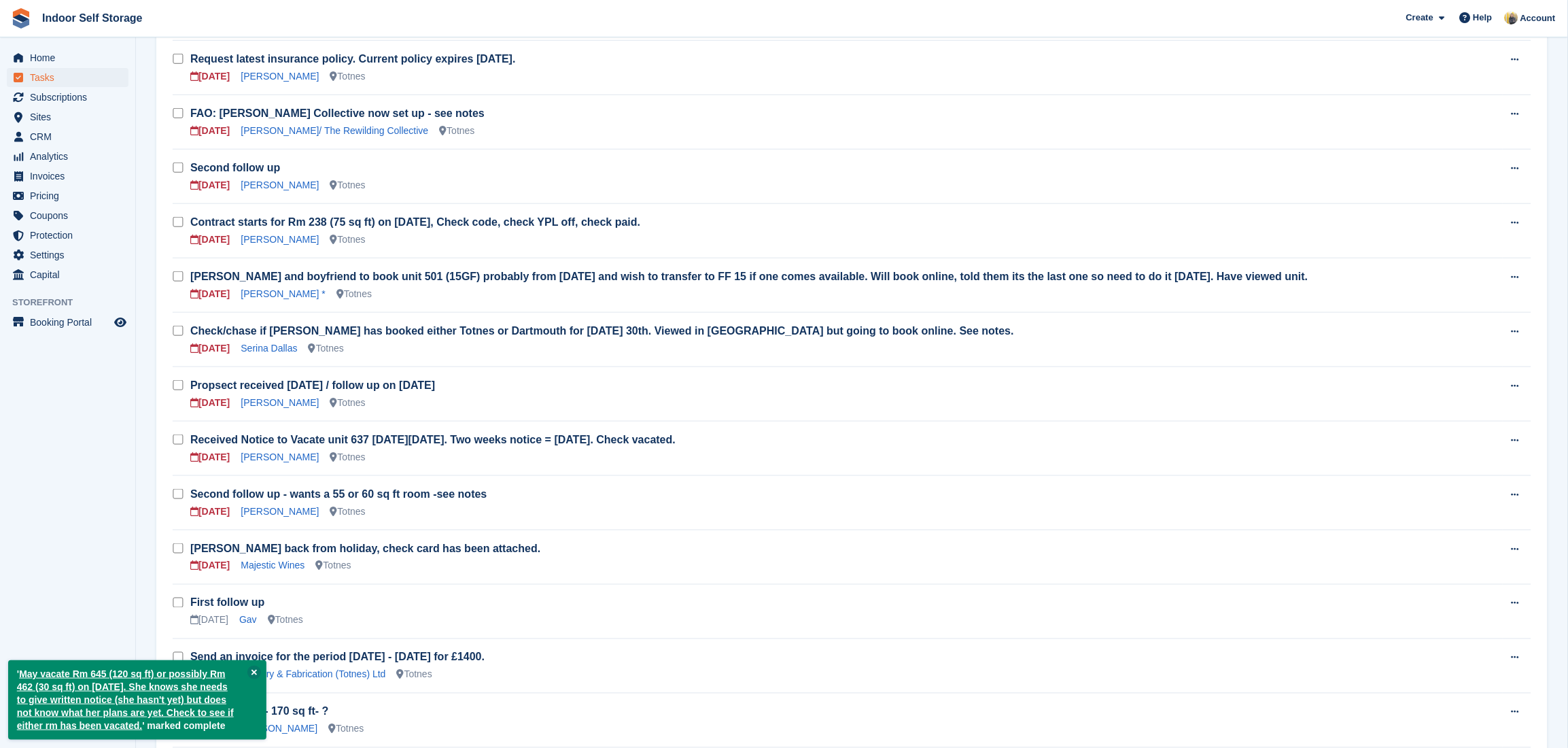
scroll to position [363, 0]
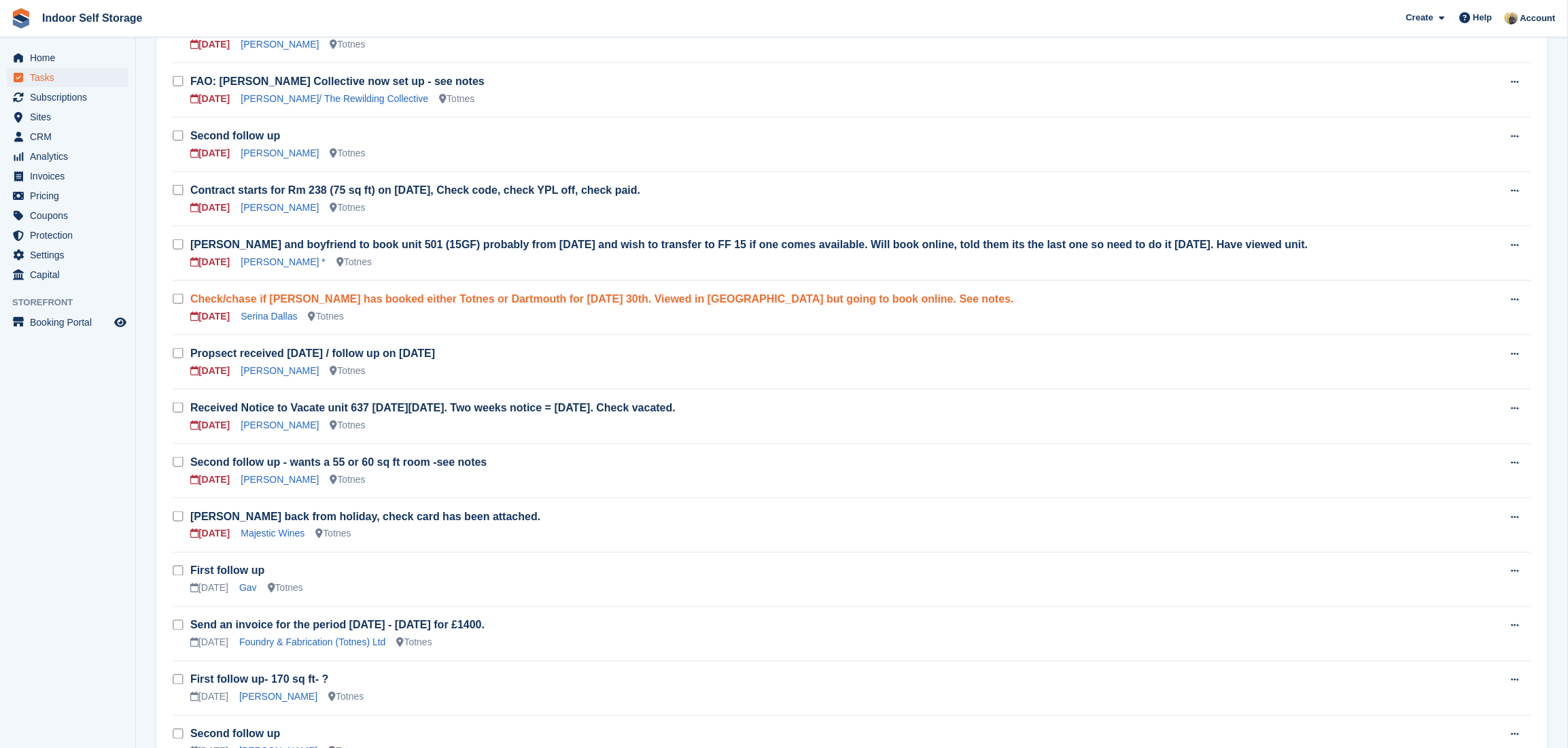
click at [439, 299] on link "Check/chase if Serina has booked either Totnes or Dartmouth for Tuesday 30th. V…" at bounding box center [602, 299] width 824 height 12
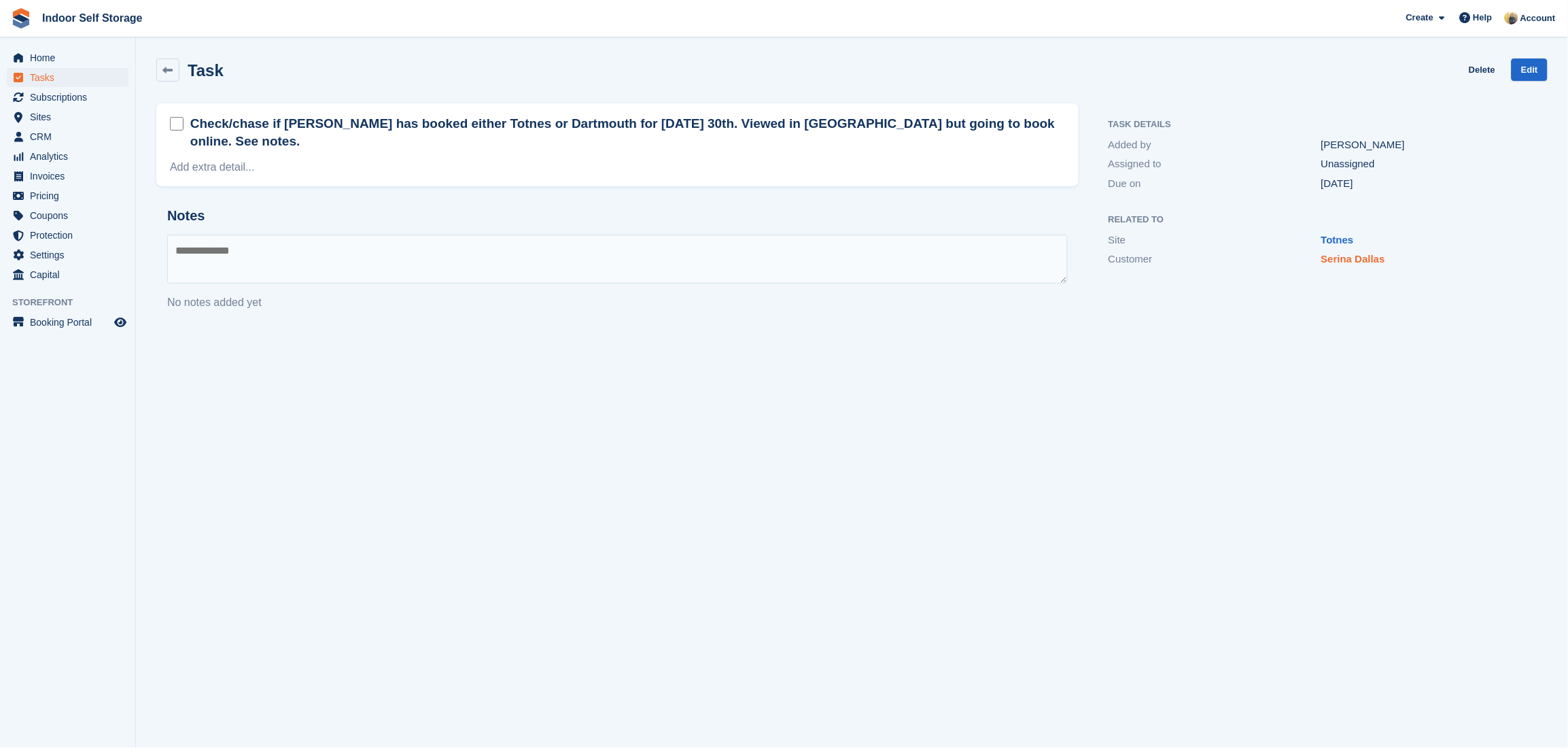
click at [1368, 259] on link "Serina Dallas" at bounding box center [1354, 259] width 64 height 12
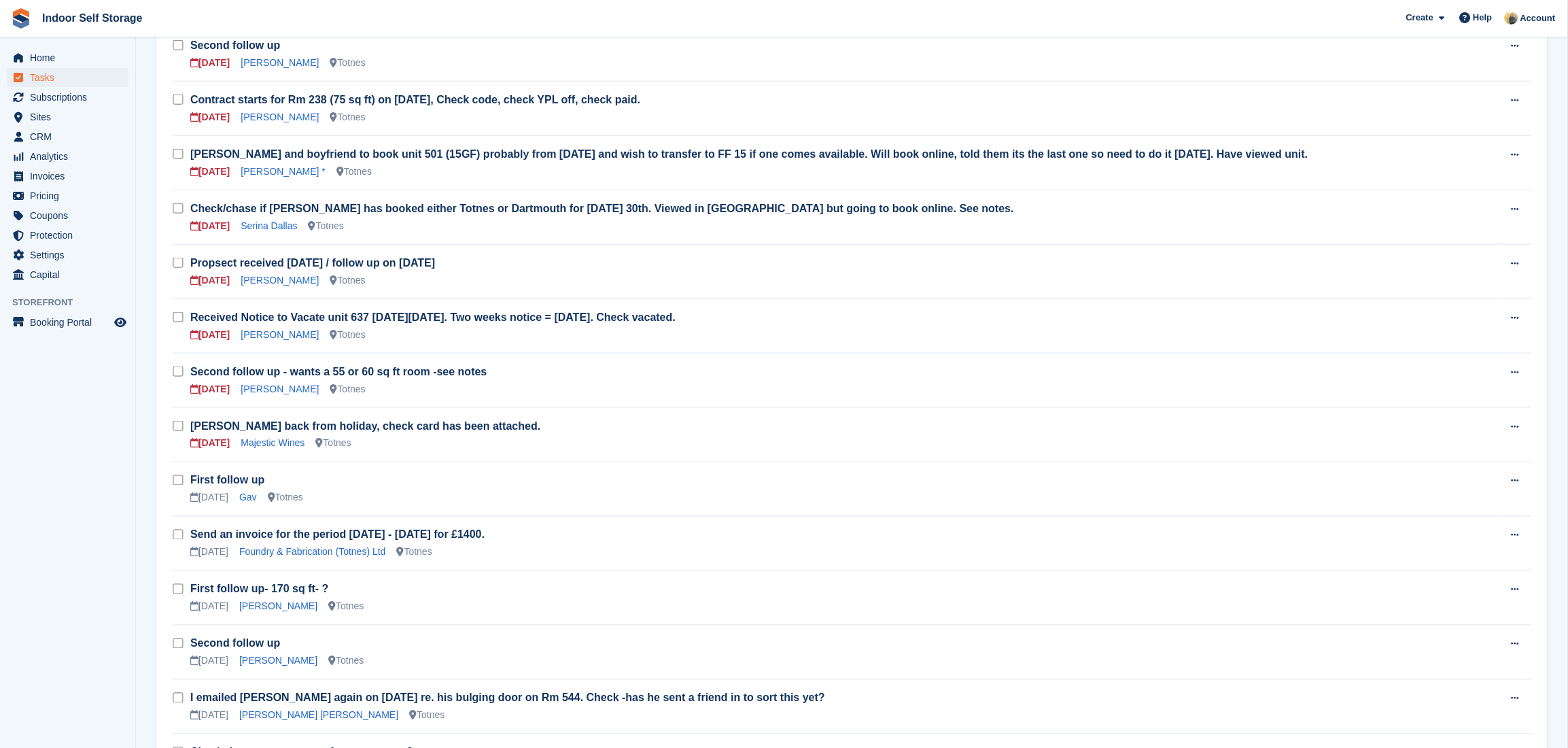
scroll to position [363, 0]
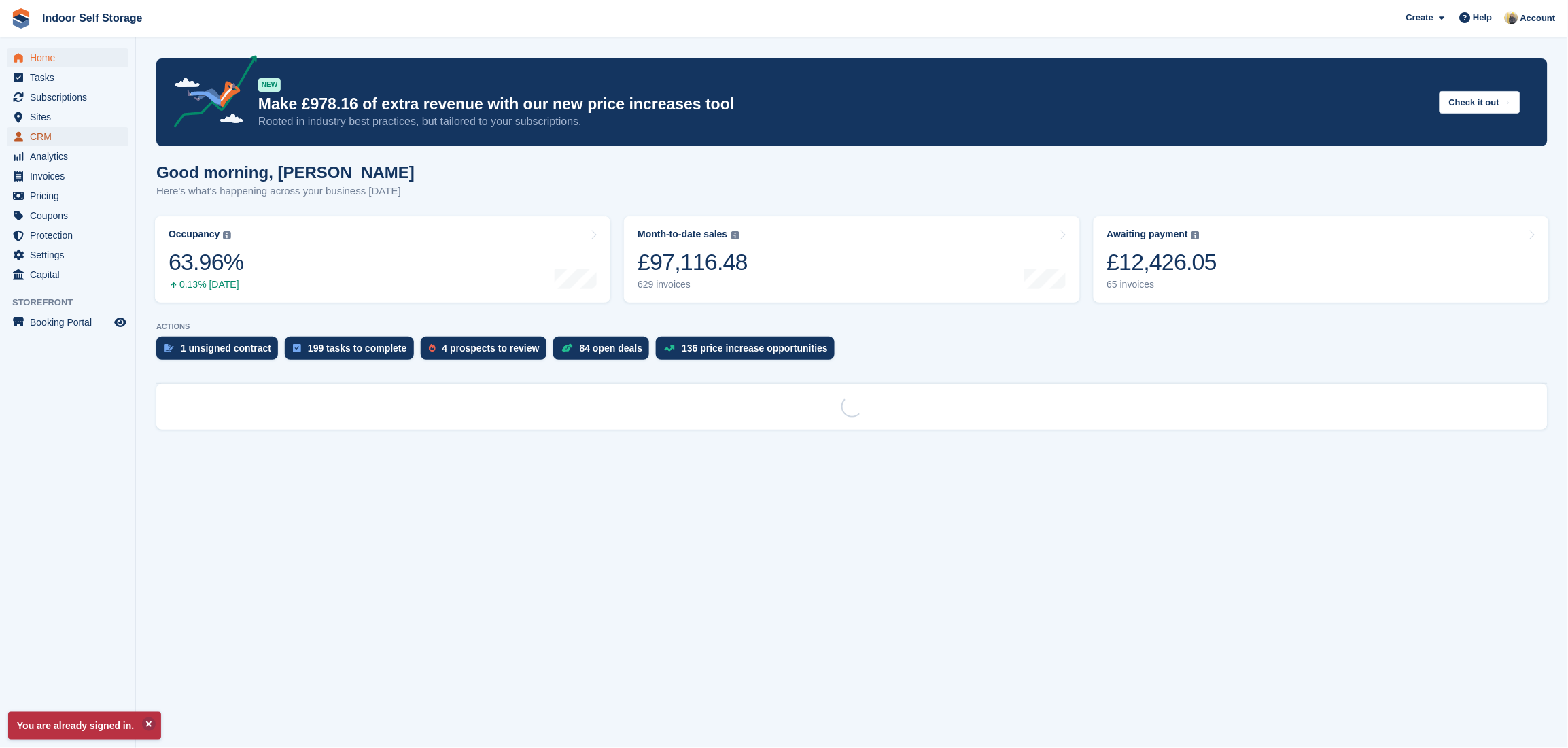
click at [47, 138] on span "CRM" at bounding box center [70, 137] width 82 height 19
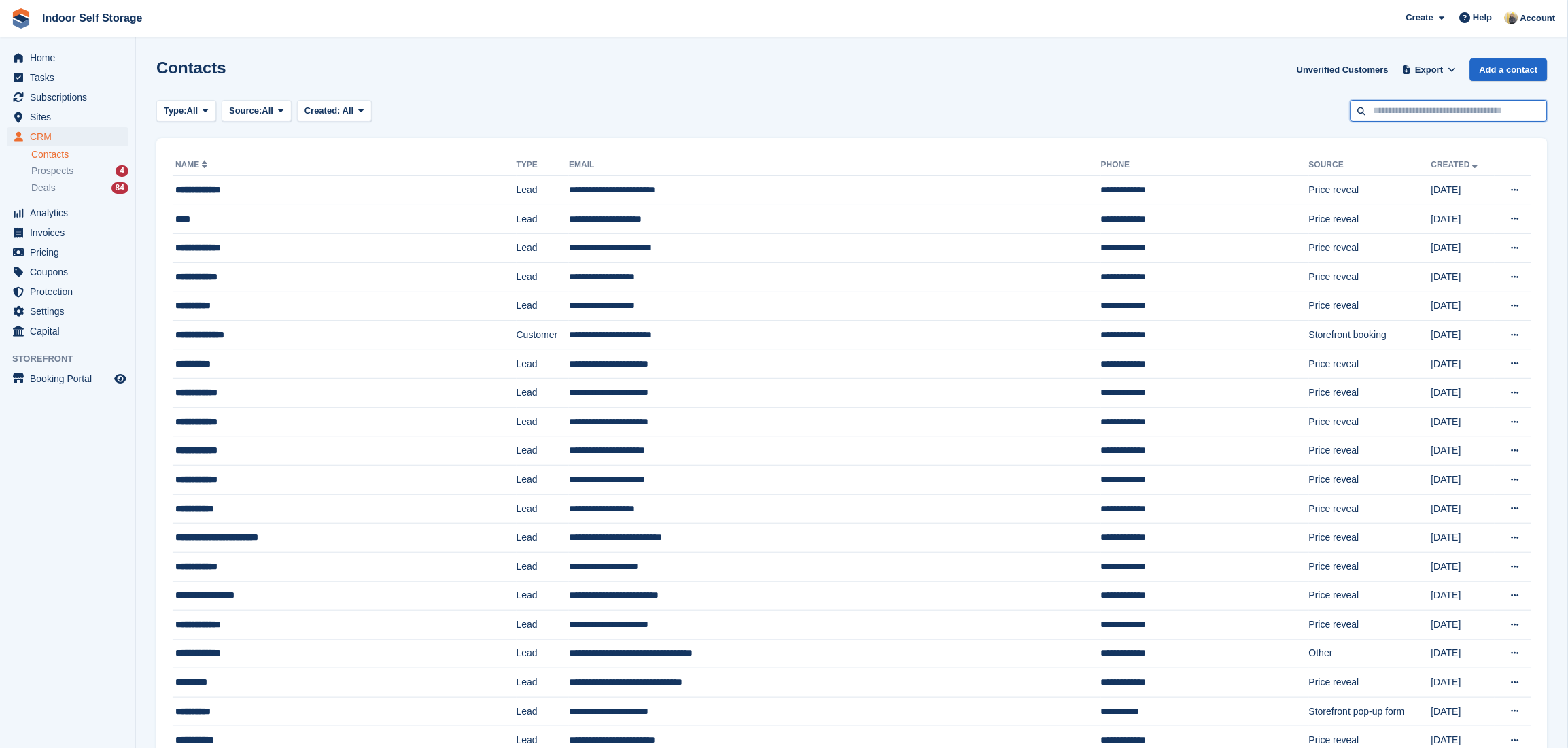
drag, startPoint x: 1389, startPoint y: 107, endPoint x: 1373, endPoint y: 103, distance: 16.5
click at [1389, 107] on input "text" at bounding box center [1450, 110] width 197 height 23
type input "********"
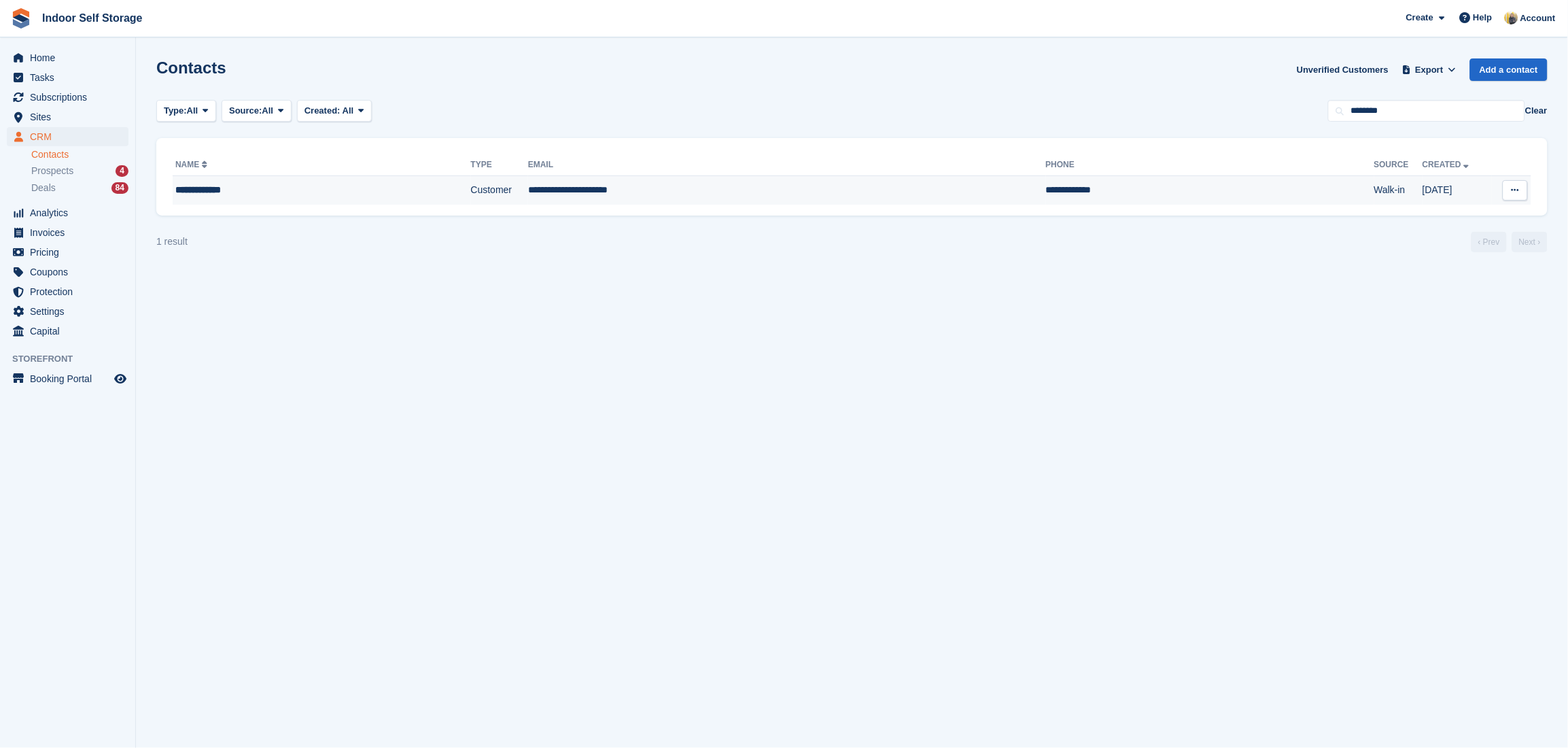
click at [891, 191] on td "**********" at bounding box center [787, 191] width 518 height 29
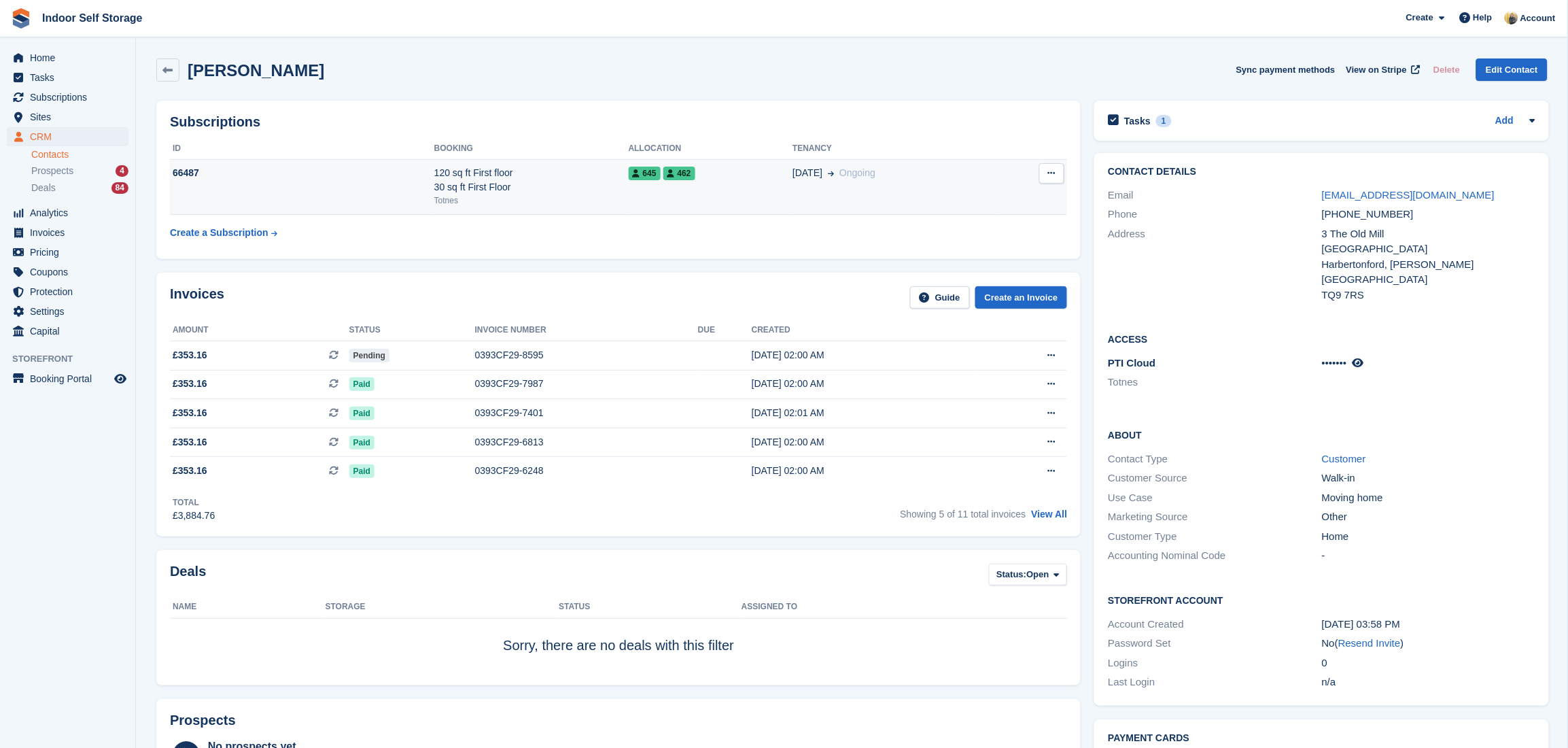
click at [506, 182] on div "120 sq ft First floor 30 sq ft First Floor" at bounding box center [531, 180] width 195 height 29
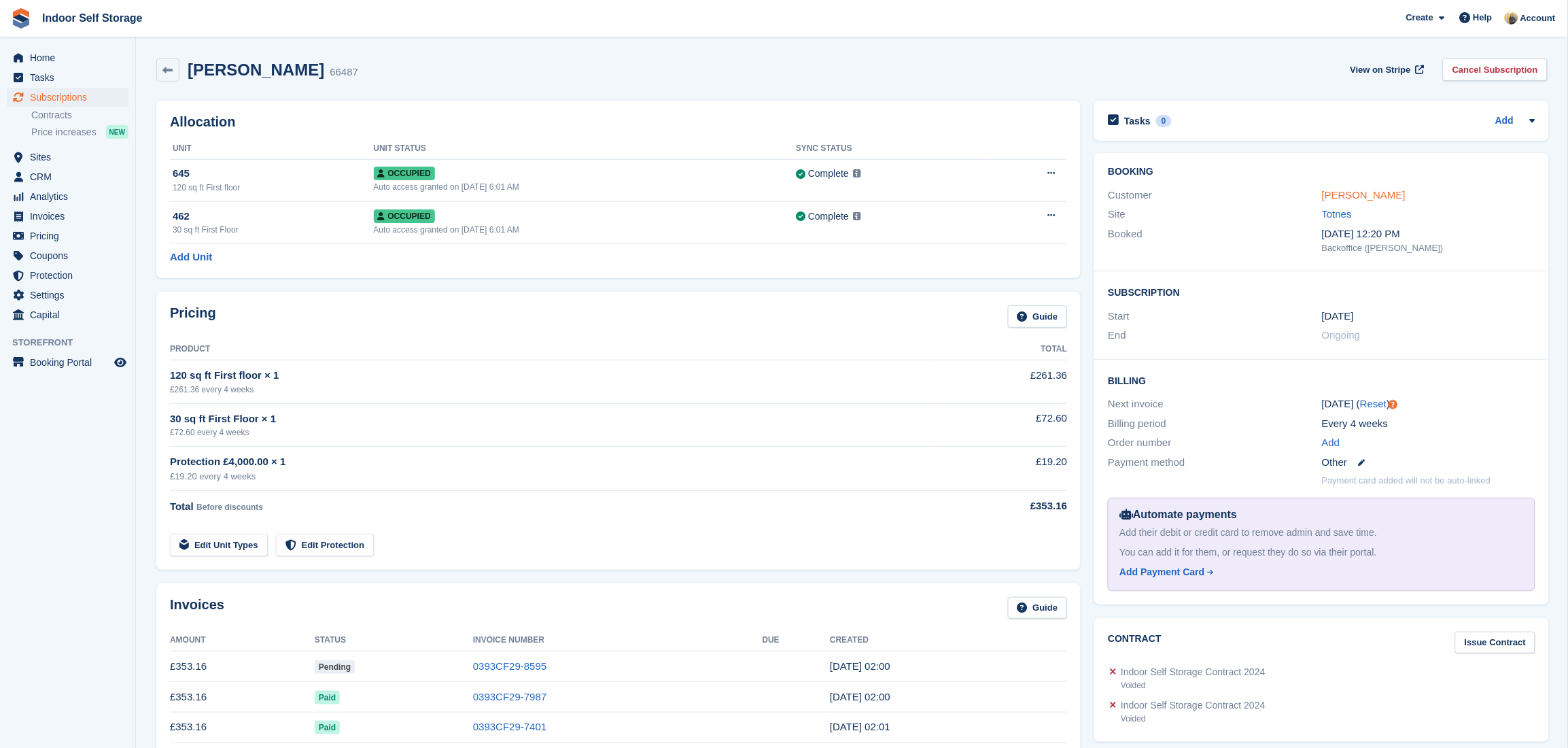
click at [1353, 197] on link "[PERSON_NAME]" at bounding box center [1364, 195] width 84 height 12
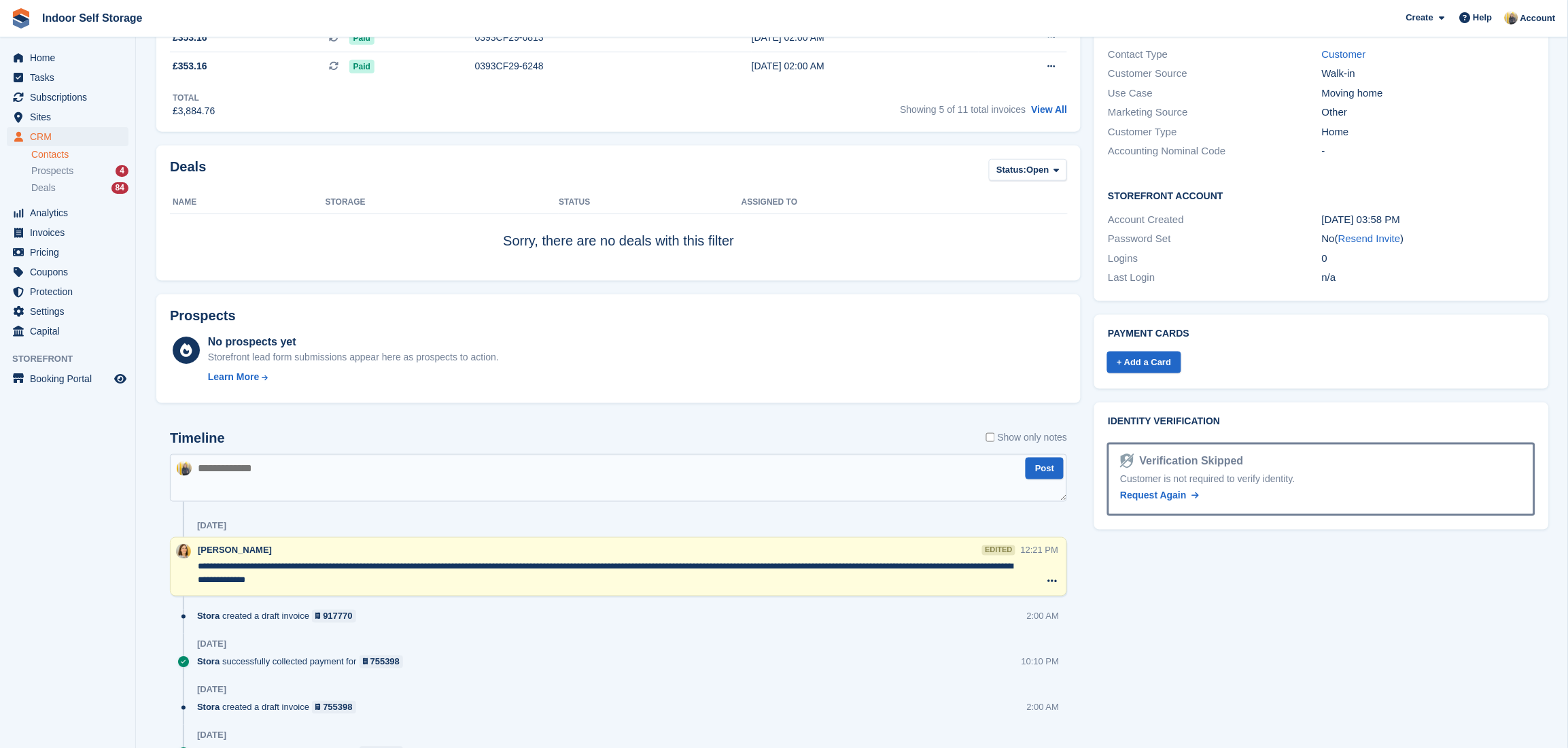
scroll to position [543, 0]
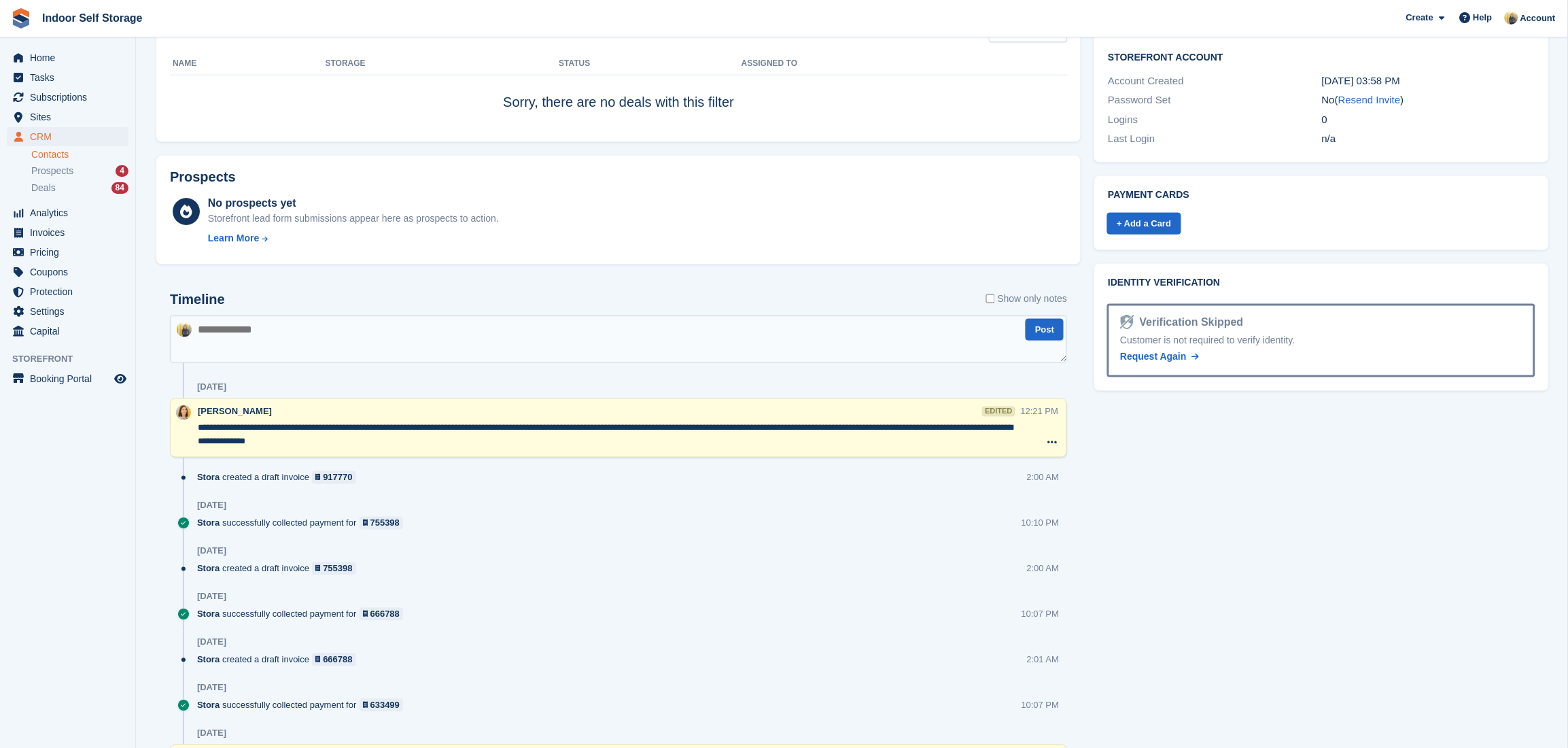
click at [272, 335] on textarea at bounding box center [619, 339] width 897 height 47
paste textarea "**********"
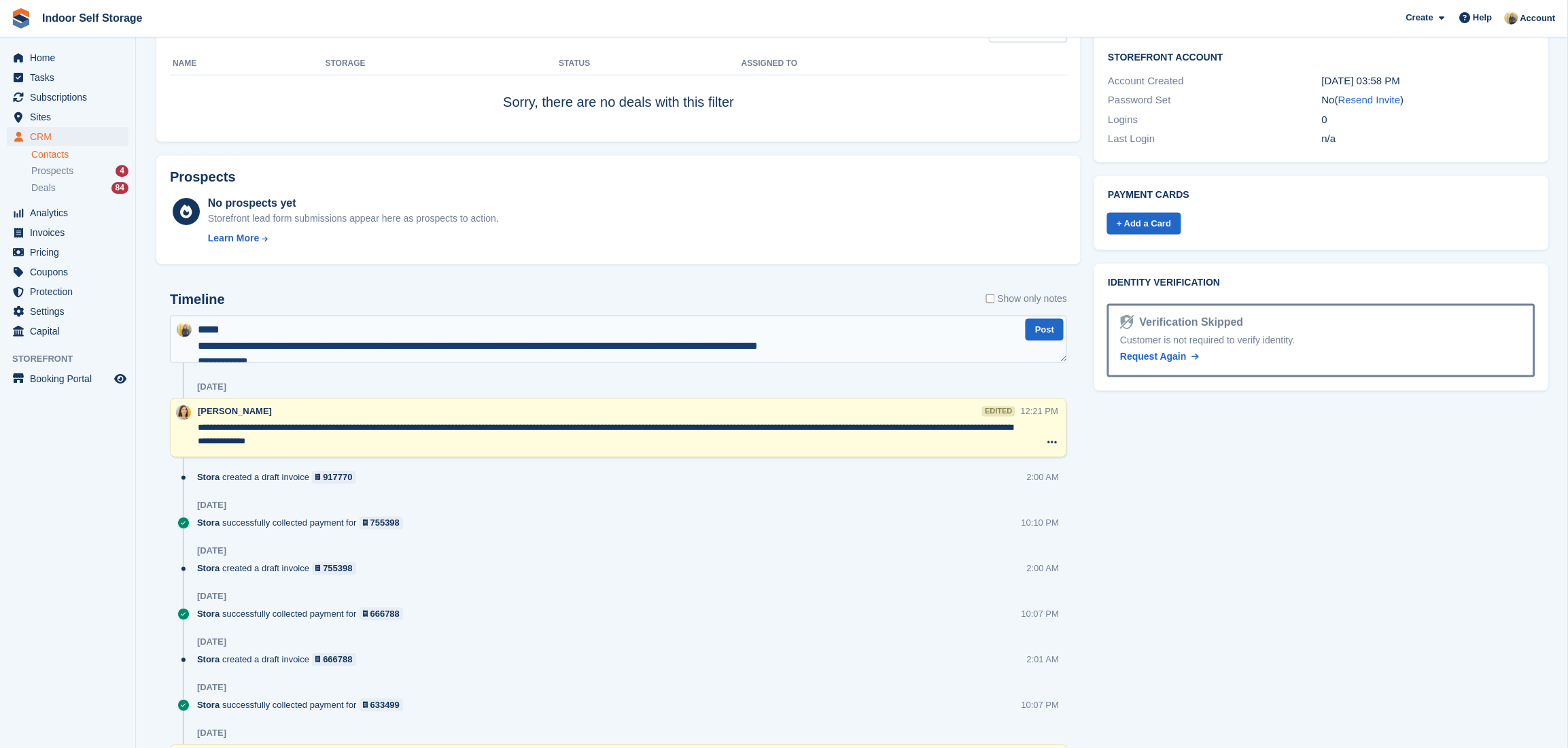
scroll to position [40, 0]
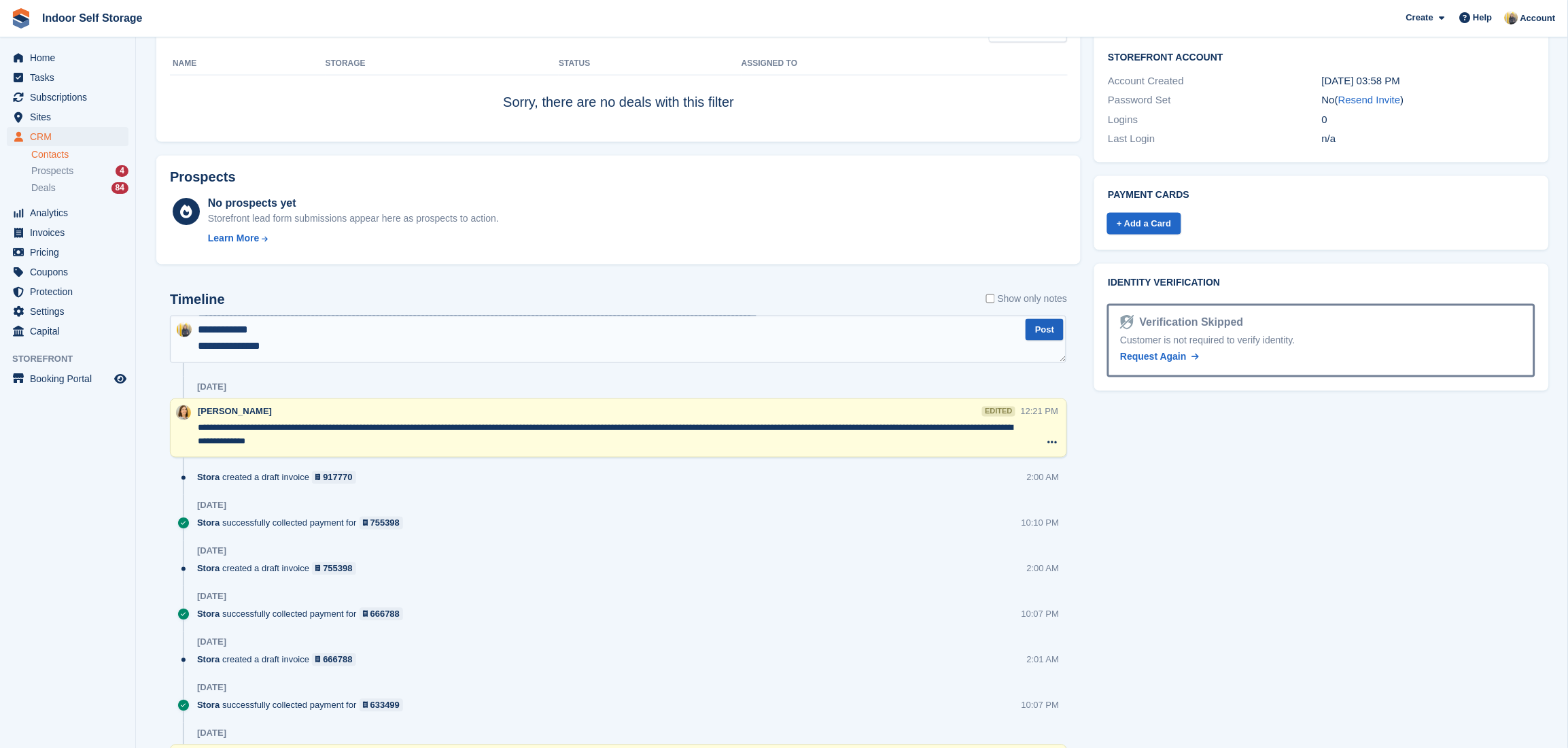
type textarea "**********"
click at [1049, 329] on button "Post" at bounding box center [1044, 330] width 38 height 23
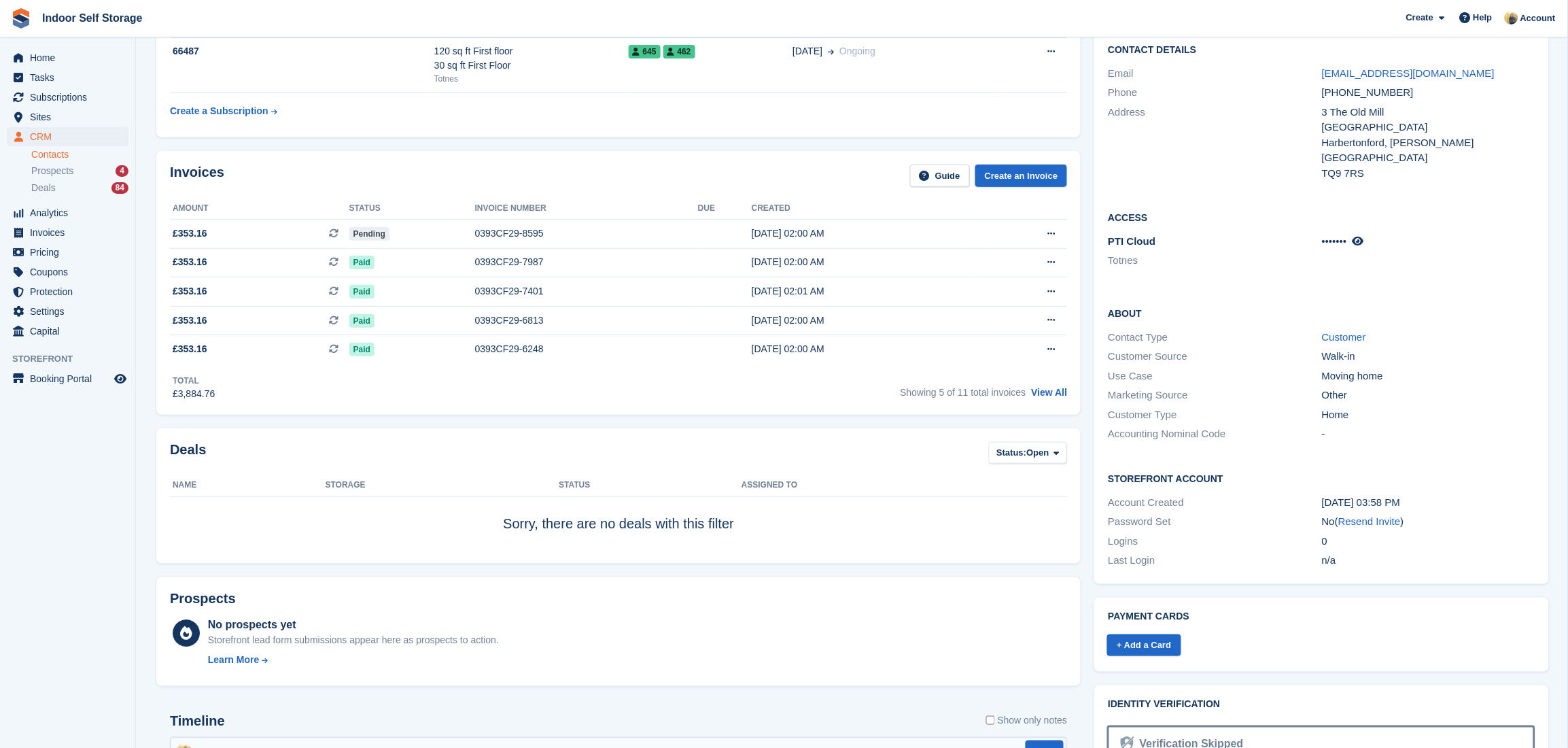
scroll to position [0, 0]
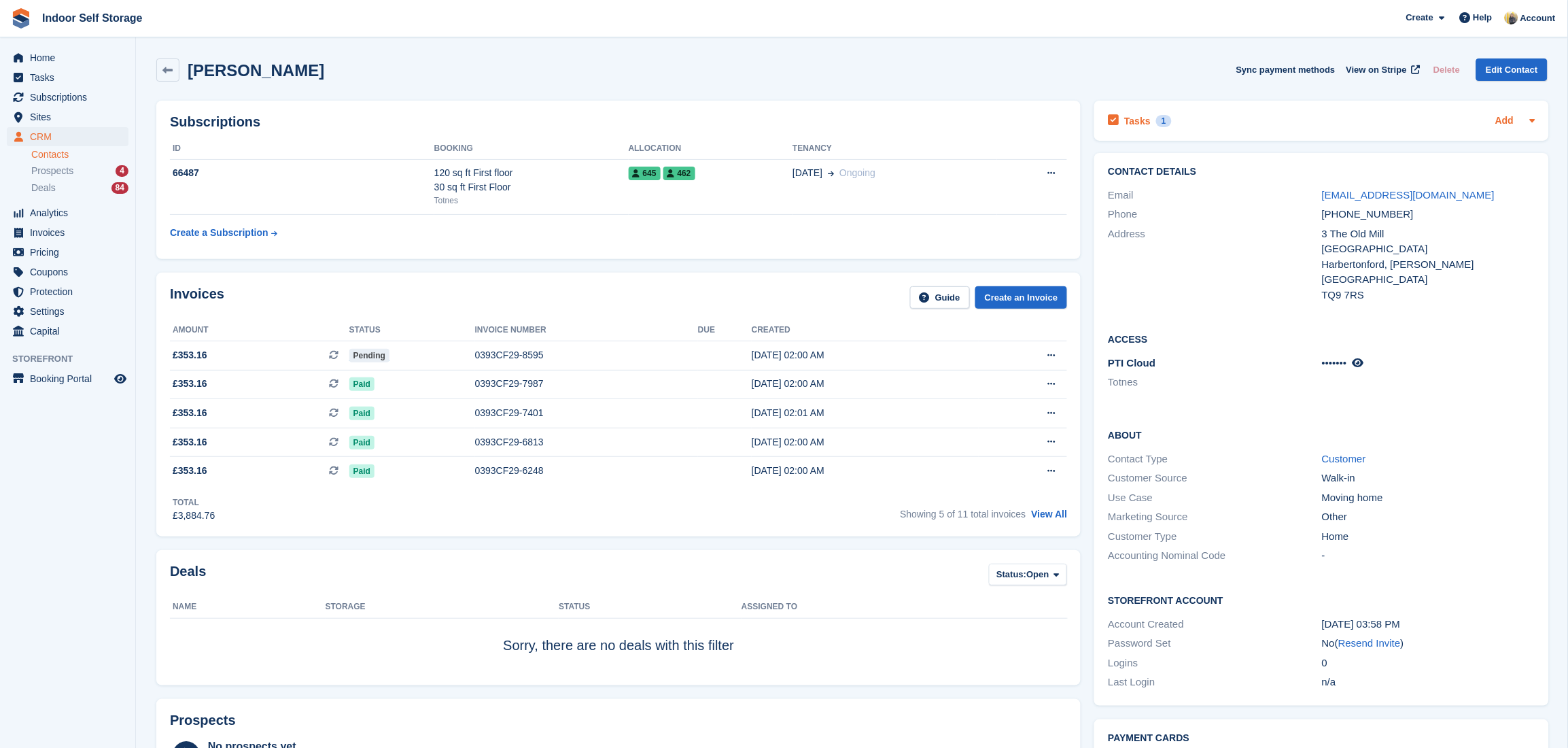
click at [1501, 121] on link "Add" at bounding box center [1505, 121] width 19 height 16
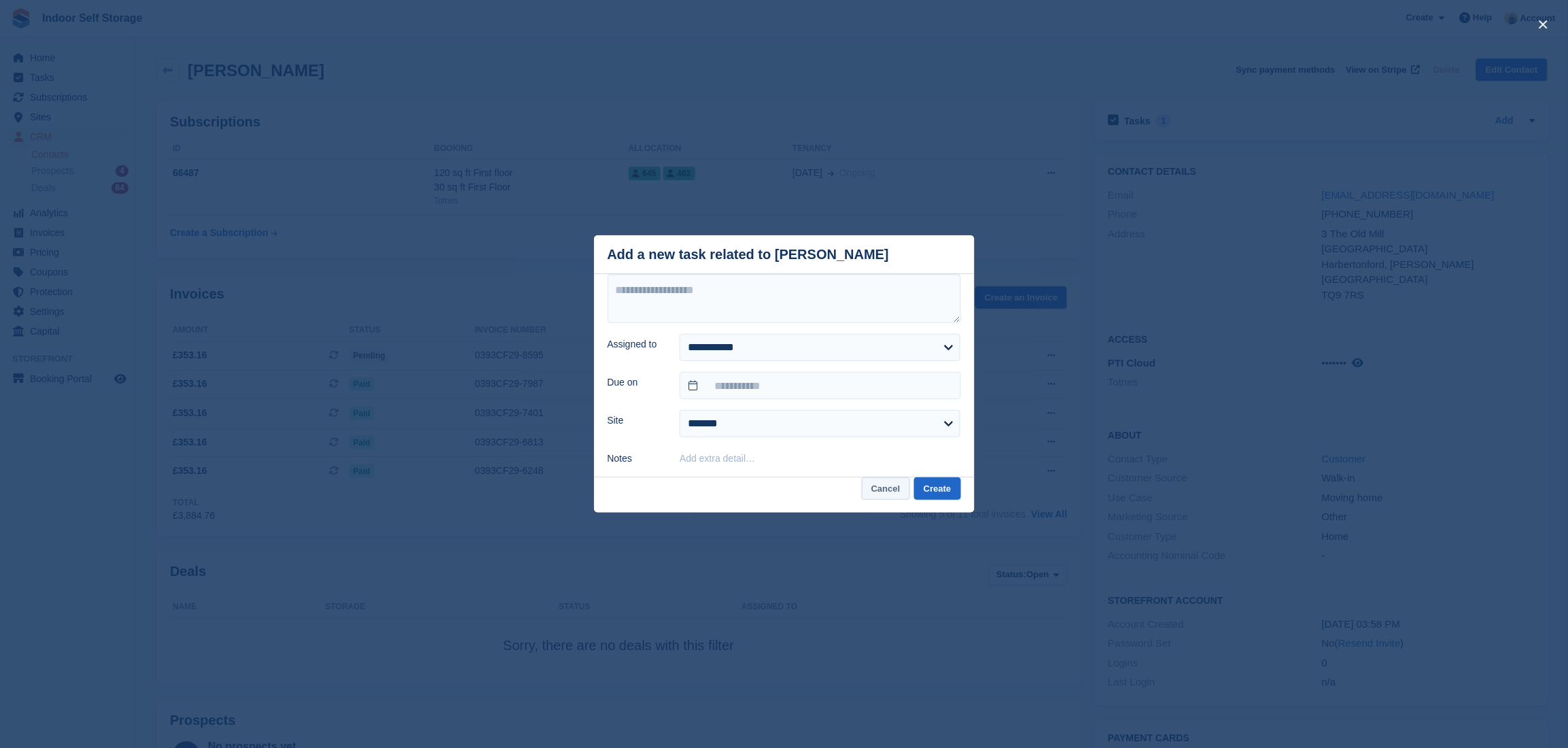
click at [875, 487] on button "Cancel" at bounding box center [886, 488] width 48 height 23
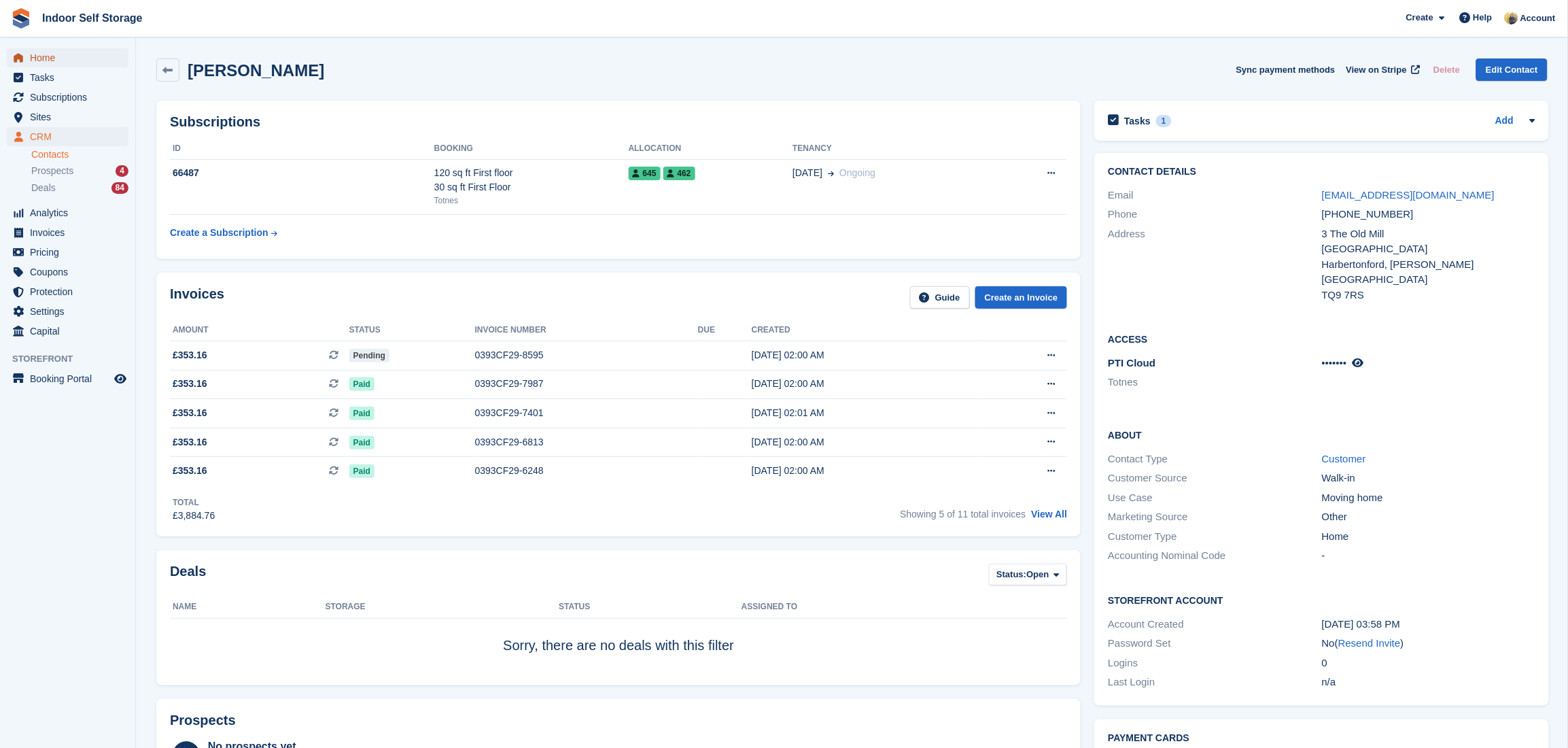
click at [47, 57] on span "Home" at bounding box center [70, 57] width 82 height 19
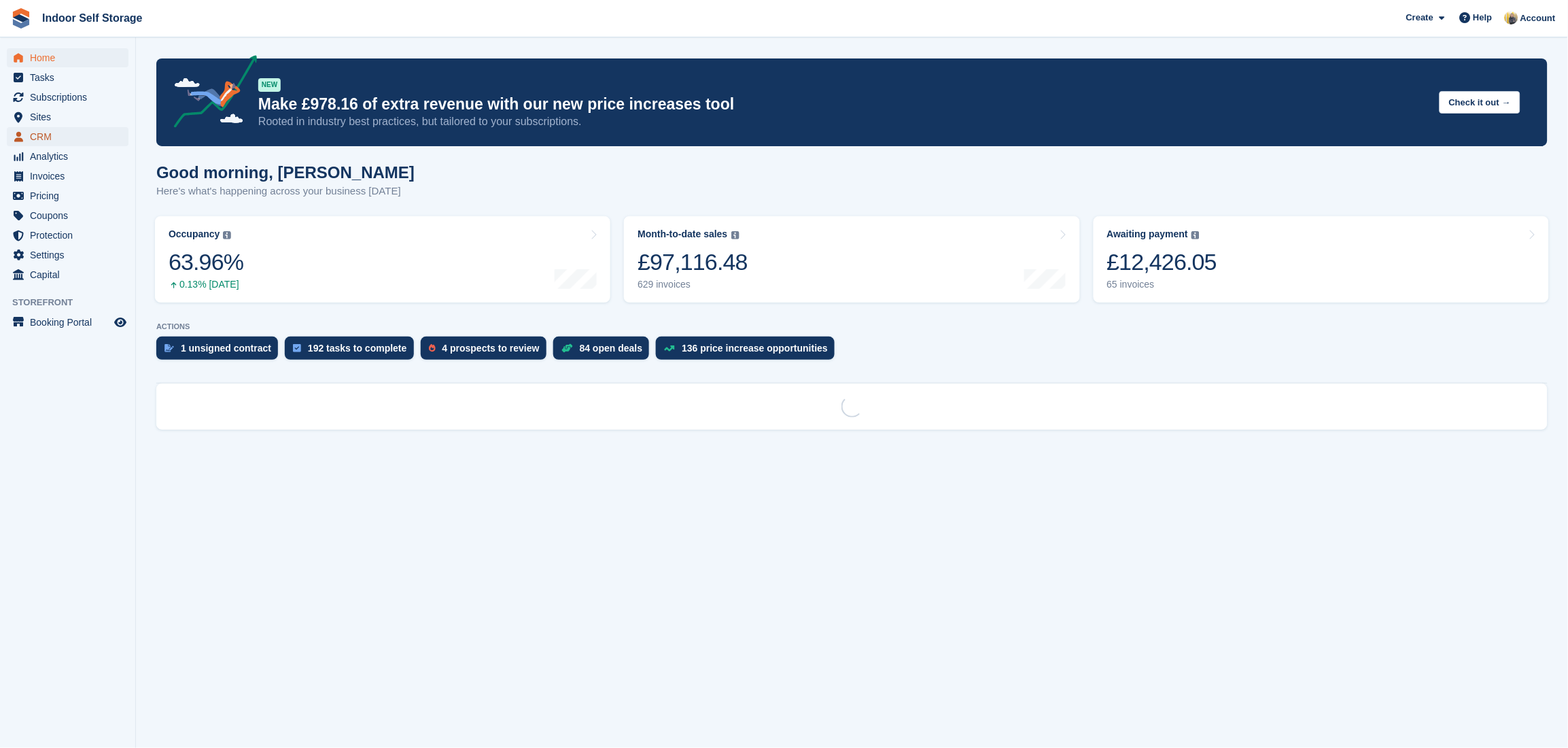
click at [53, 135] on span "CRM" at bounding box center [70, 137] width 82 height 19
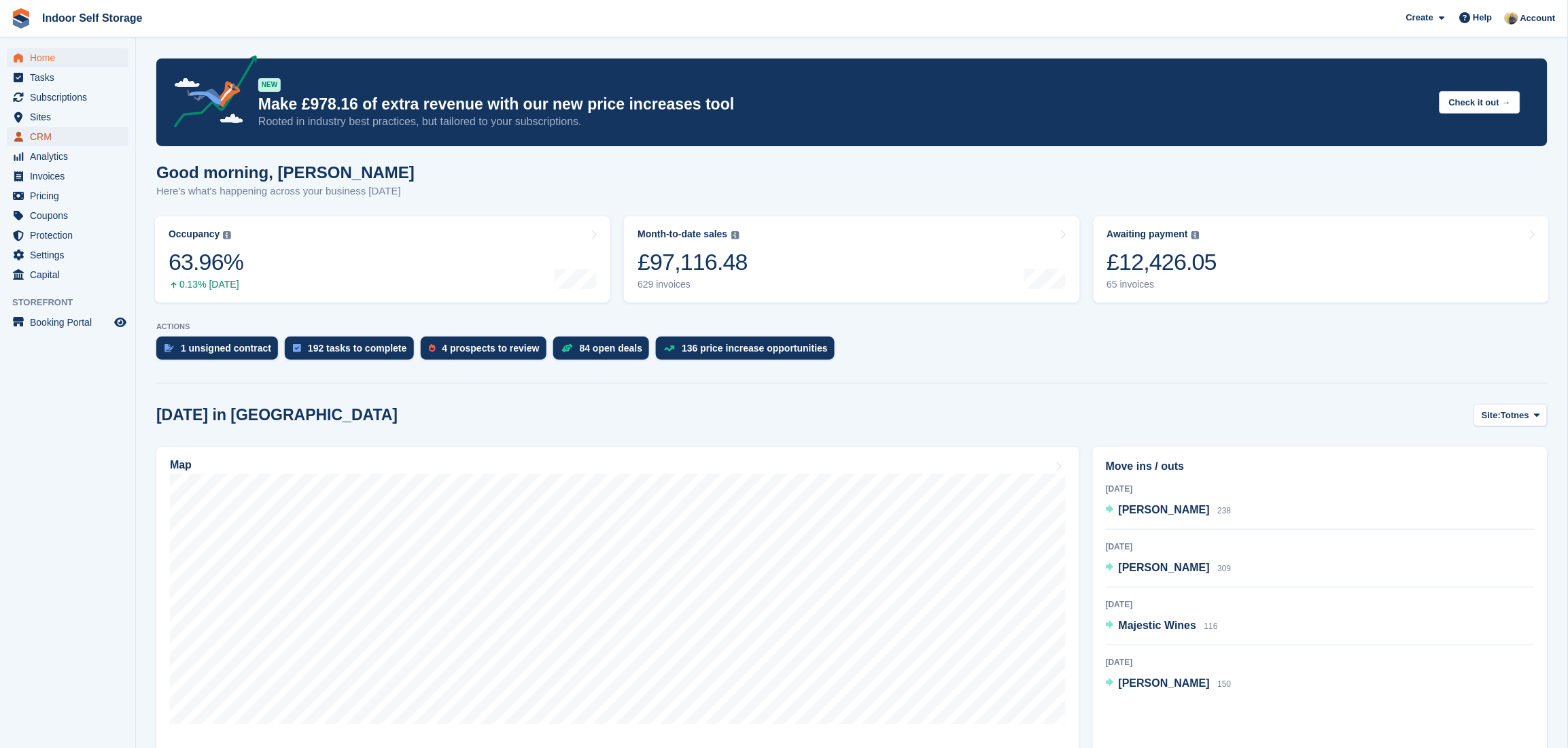
click at [30, 135] on span "CRM" at bounding box center [70, 137] width 82 height 19
click at [46, 138] on span "CRM" at bounding box center [70, 137] width 82 height 19
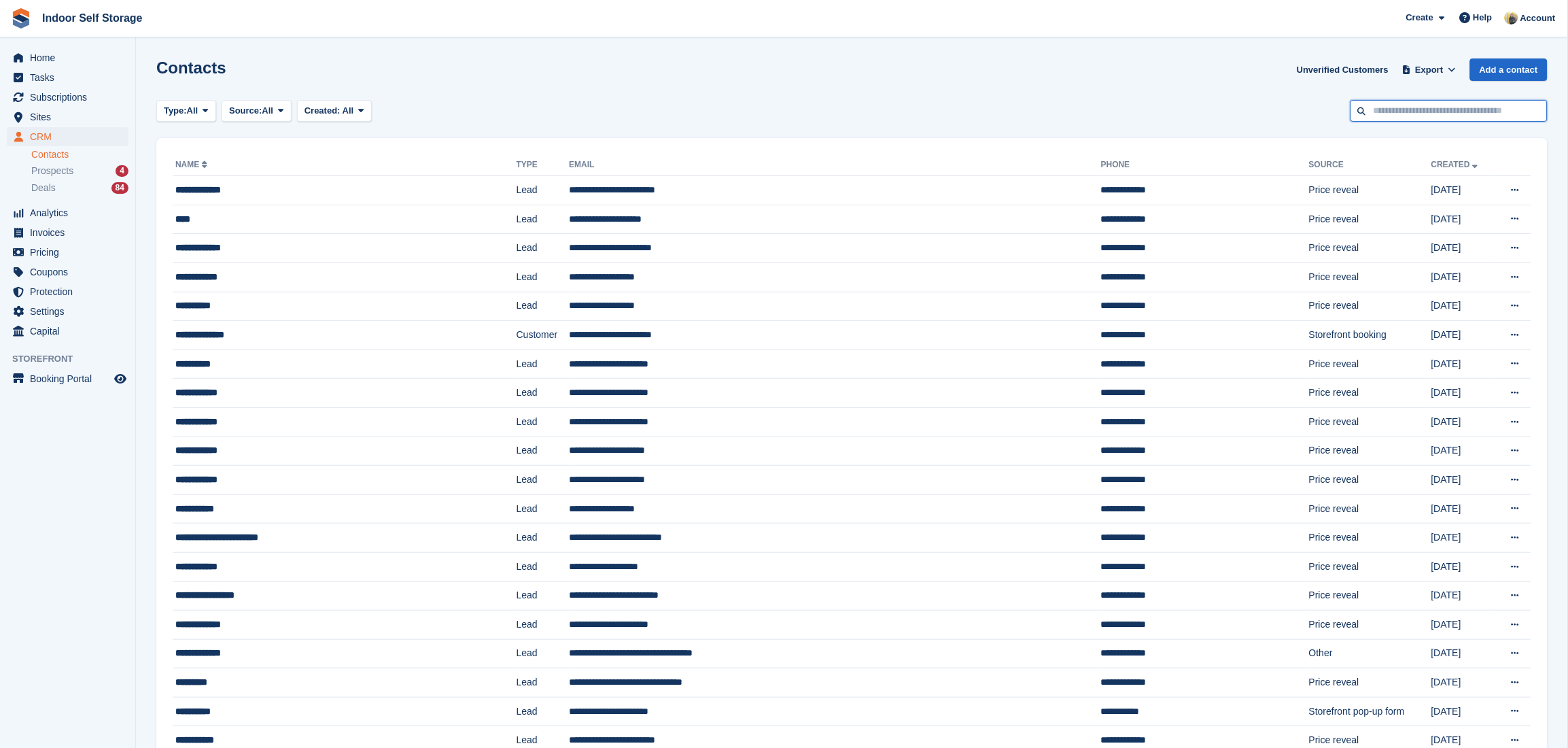
click at [1474, 107] on input "text" at bounding box center [1450, 110] width 197 height 23
type input "*******"
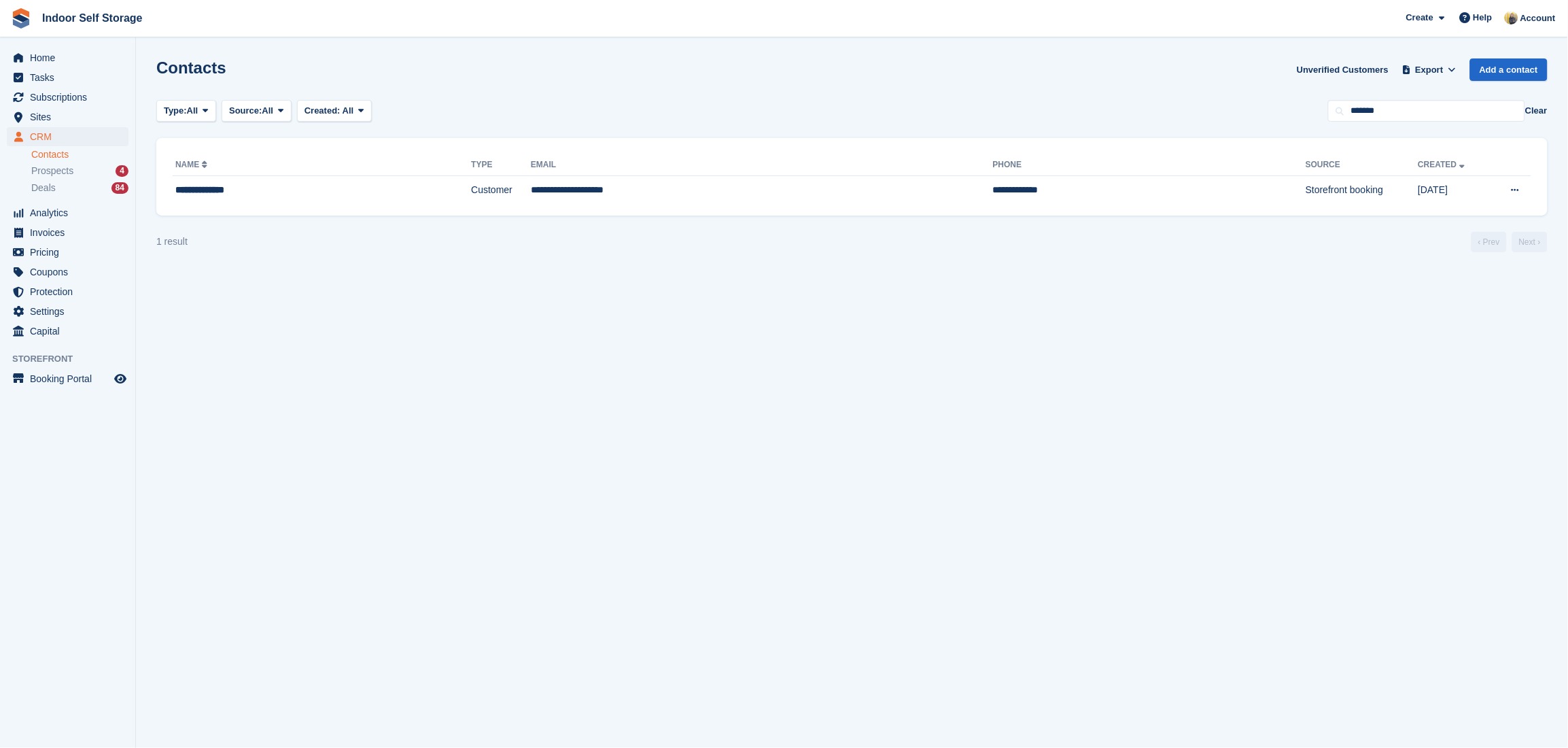
click at [624, 208] on div "**********" at bounding box center [852, 177] width 1392 height 78
click at [612, 194] on td "**********" at bounding box center [762, 191] width 462 height 29
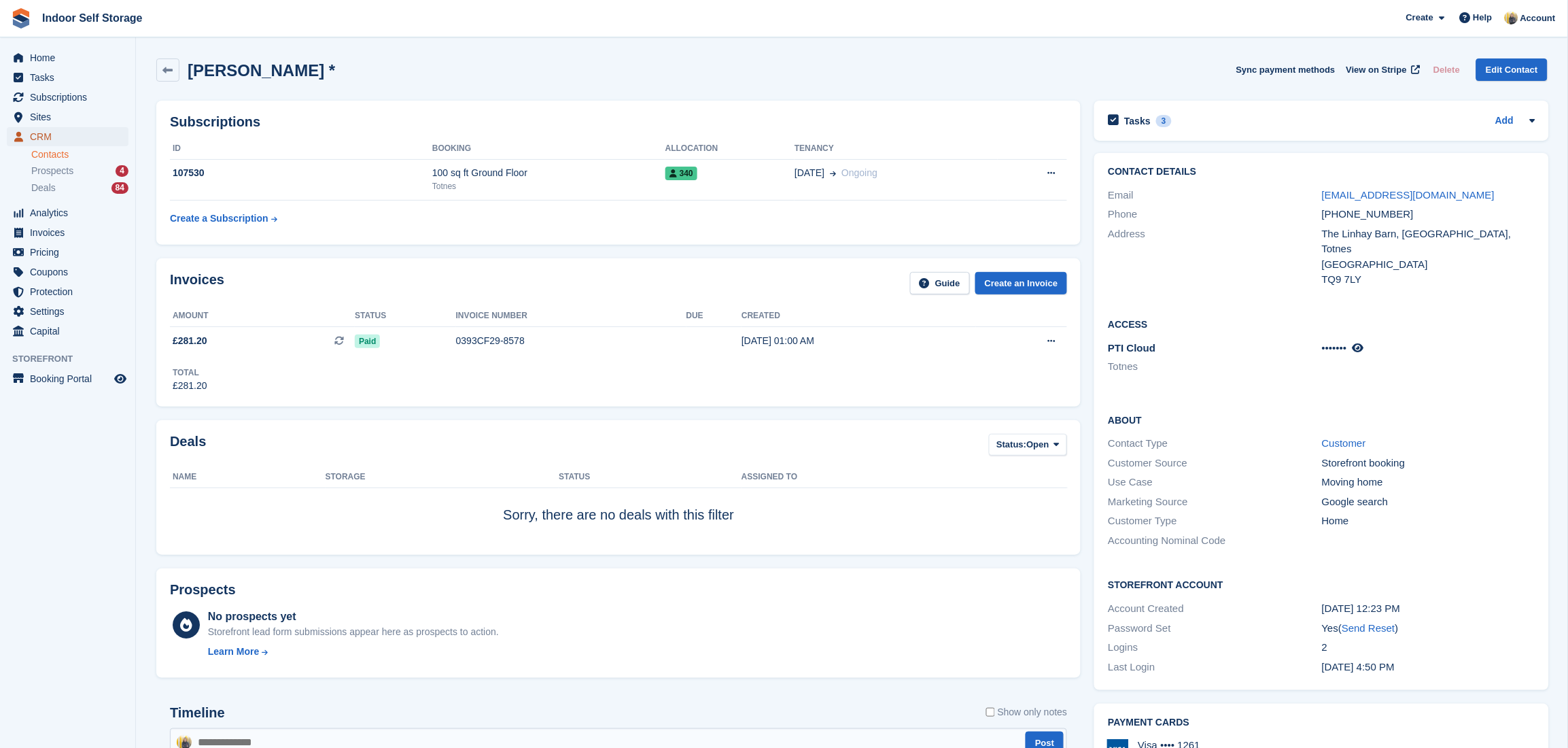
click at [57, 135] on span "CRM" at bounding box center [70, 137] width 82 height 19
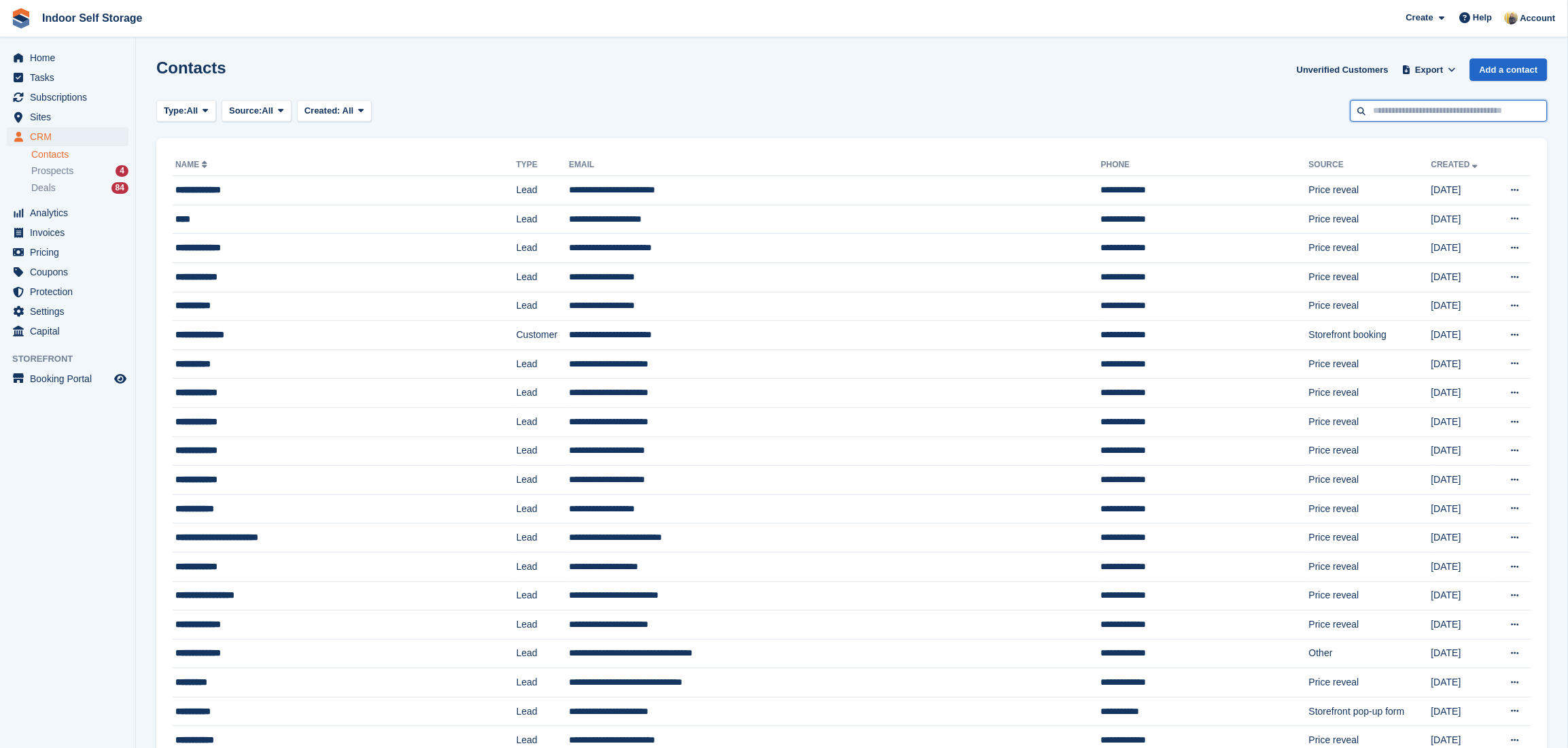
click at [1435, 110] on input "text" at bounding box center [1450, 110] width 197 height 23
type input "*******"
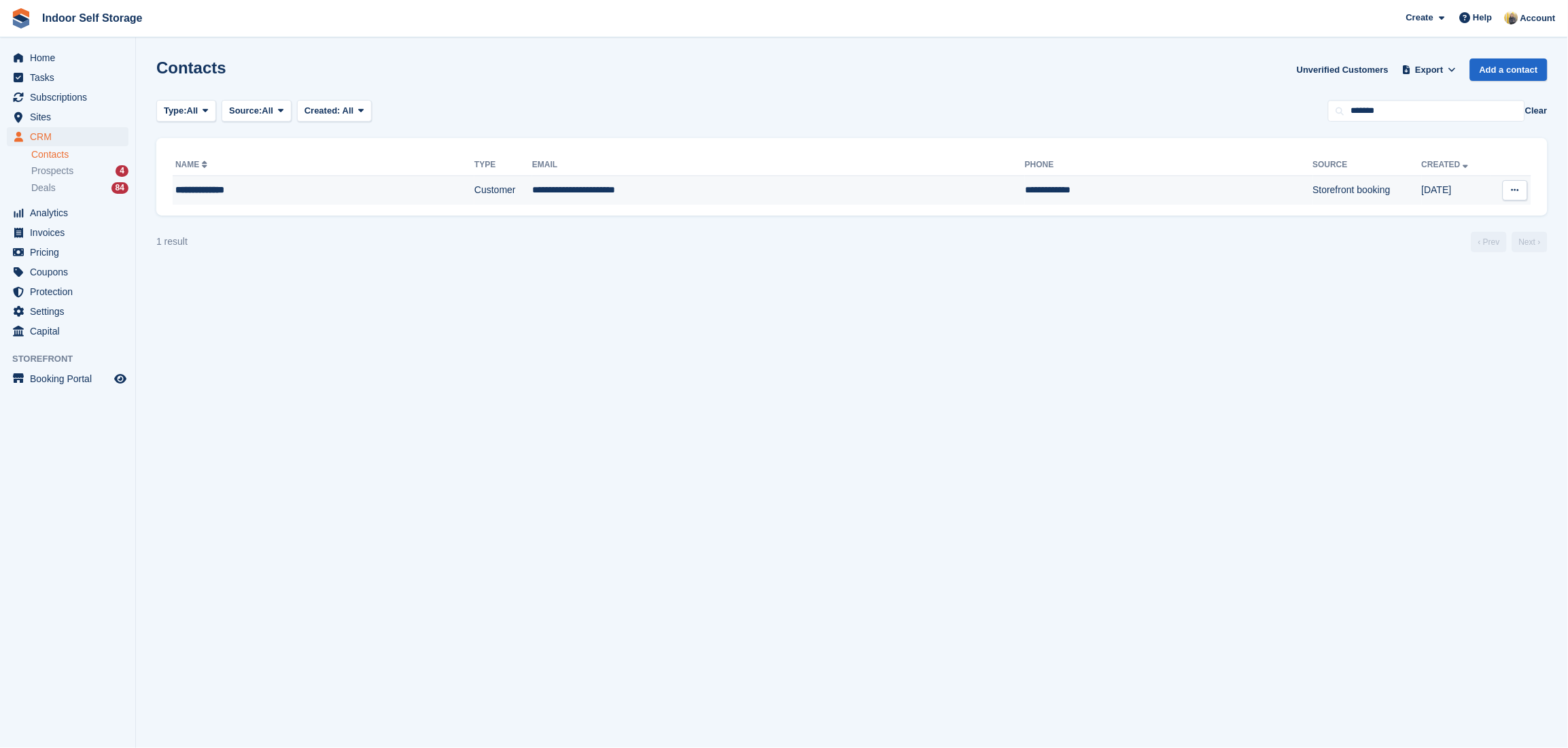
click at [487, 196] on td "Customer" at bounding box center [504, 191] width 58 height 29
